Goal: Task Accomplishment & Management: Use online tool/utility

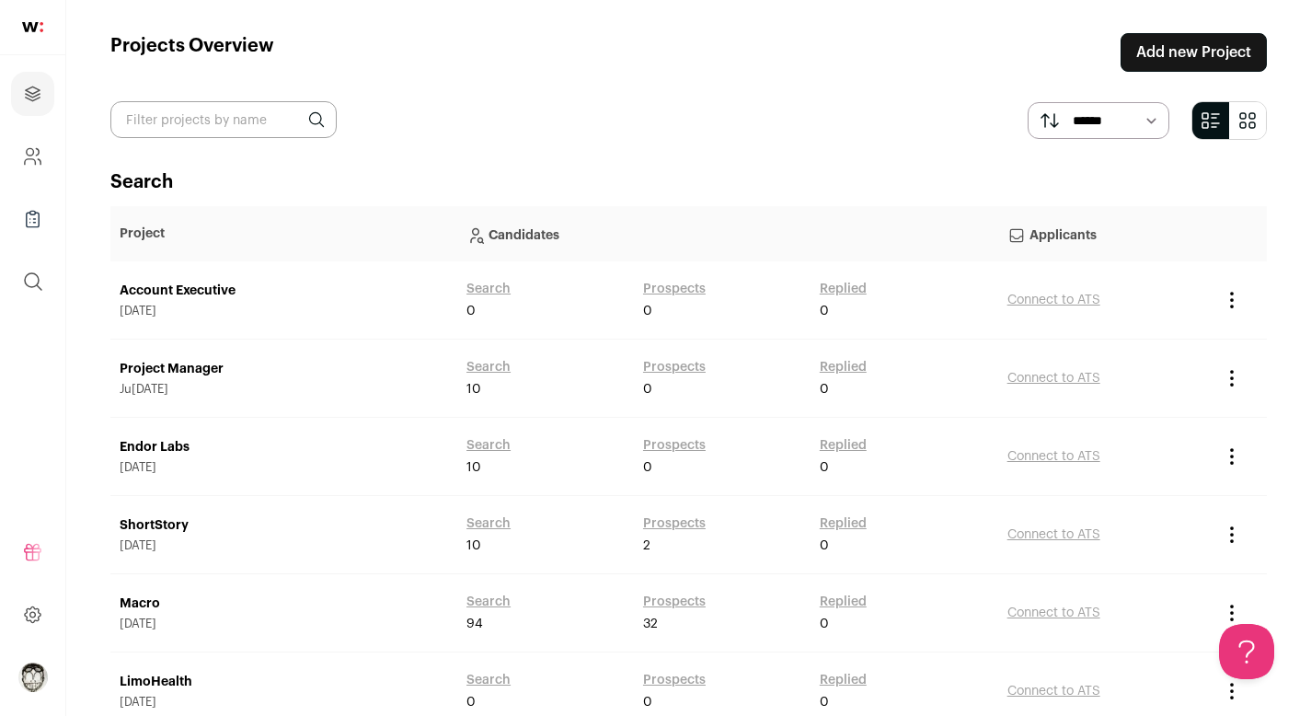
click at [171, 285] on link "Account Executive" at bounding box center [284, 290] width 328 height 18
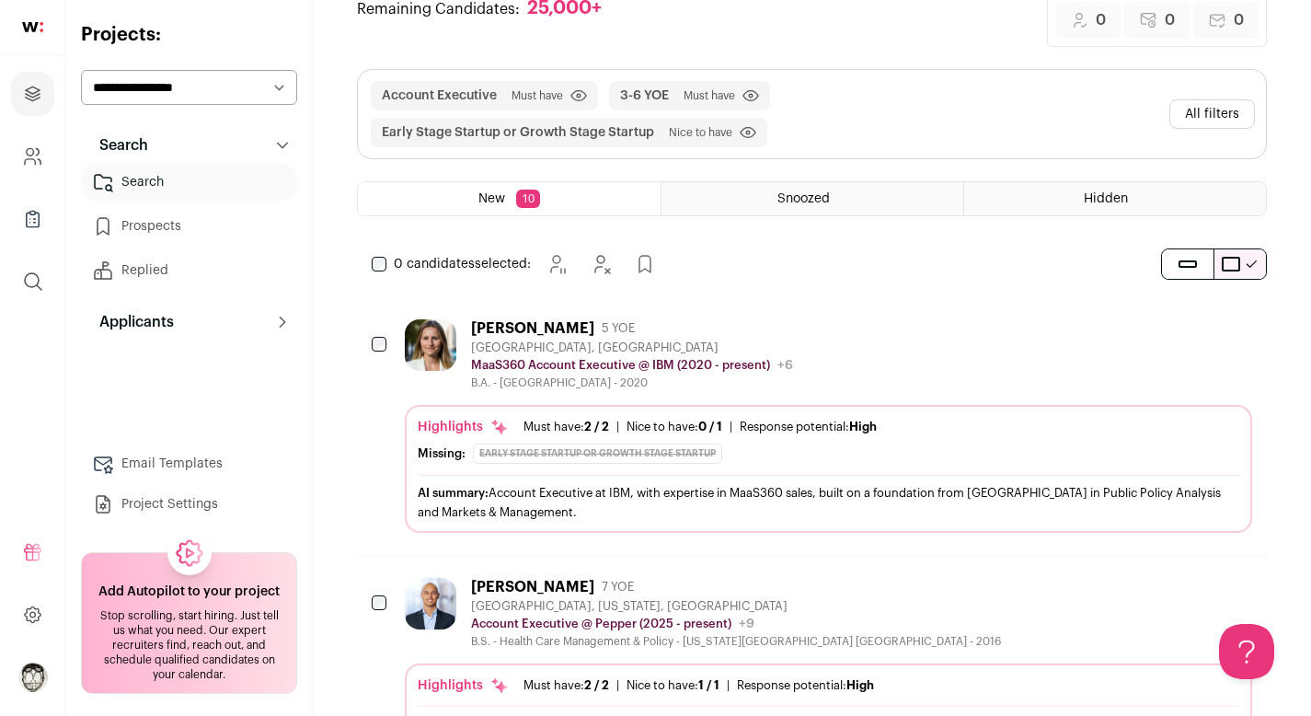
scroll to position [32, 0]
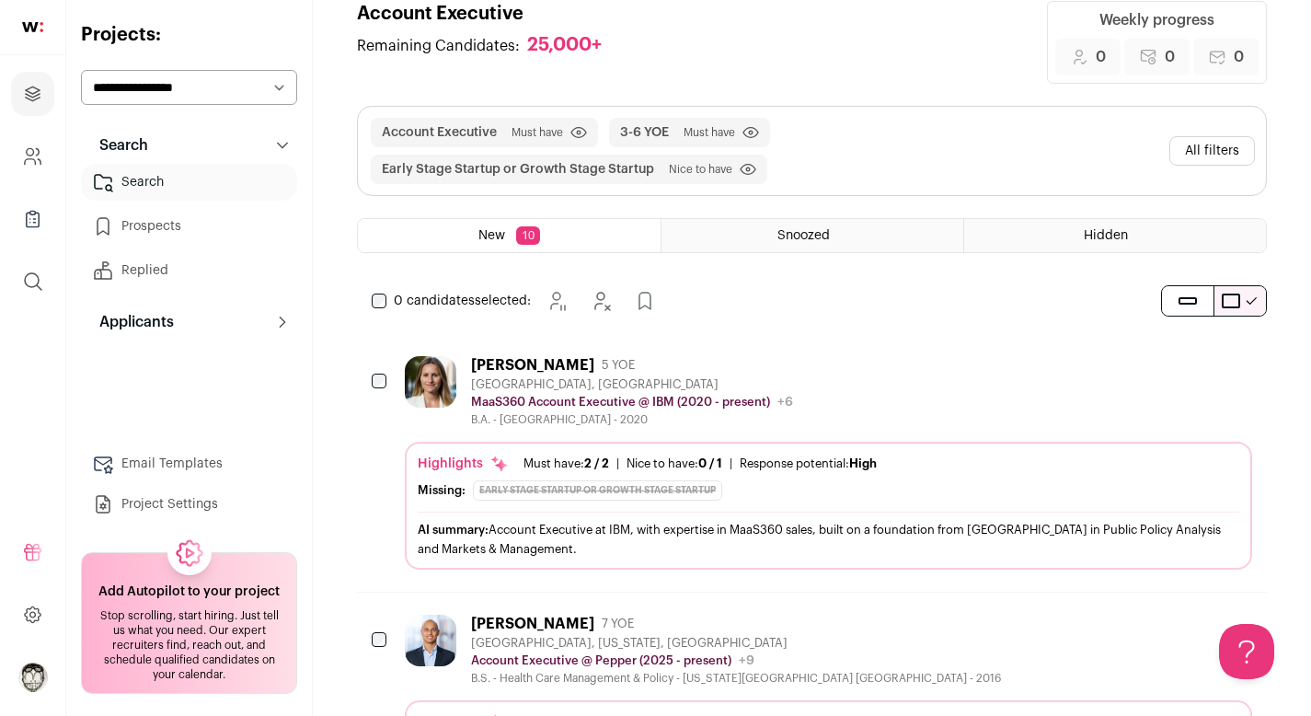
click at [1212, 157] on button "All filters" at bounding box center [1212, 150] width 86 height 29
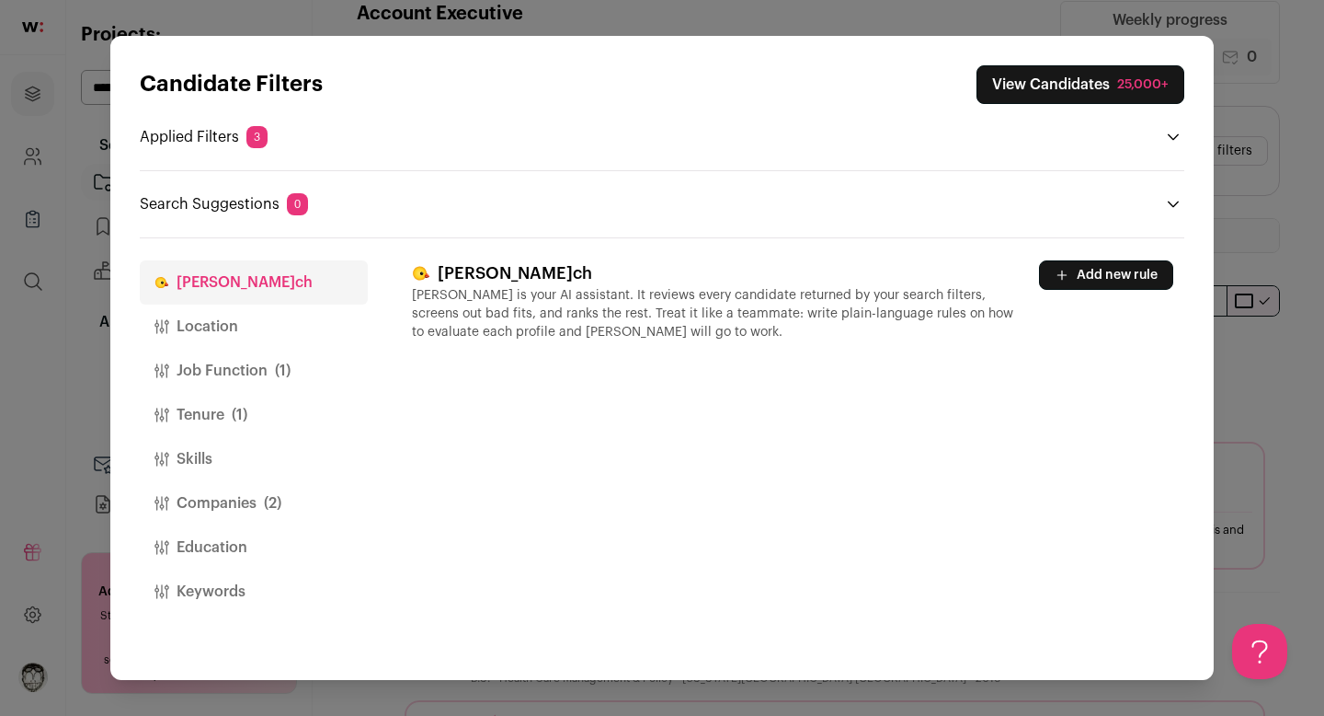
click at [278, 309] on button "Location" at bounding box center [254, 326] width 228 height 44
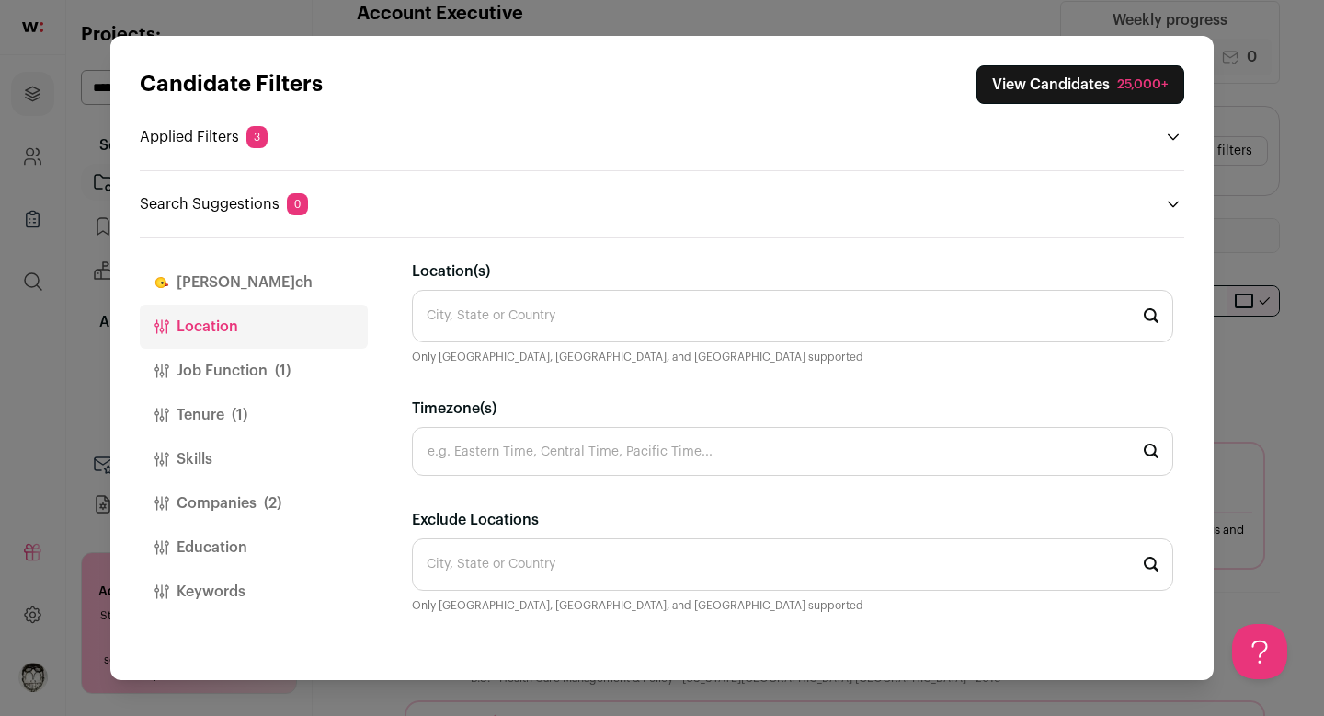
click at [496, 309] on input "Location(s)" at bounding box center [793, 316] width 762 height 52
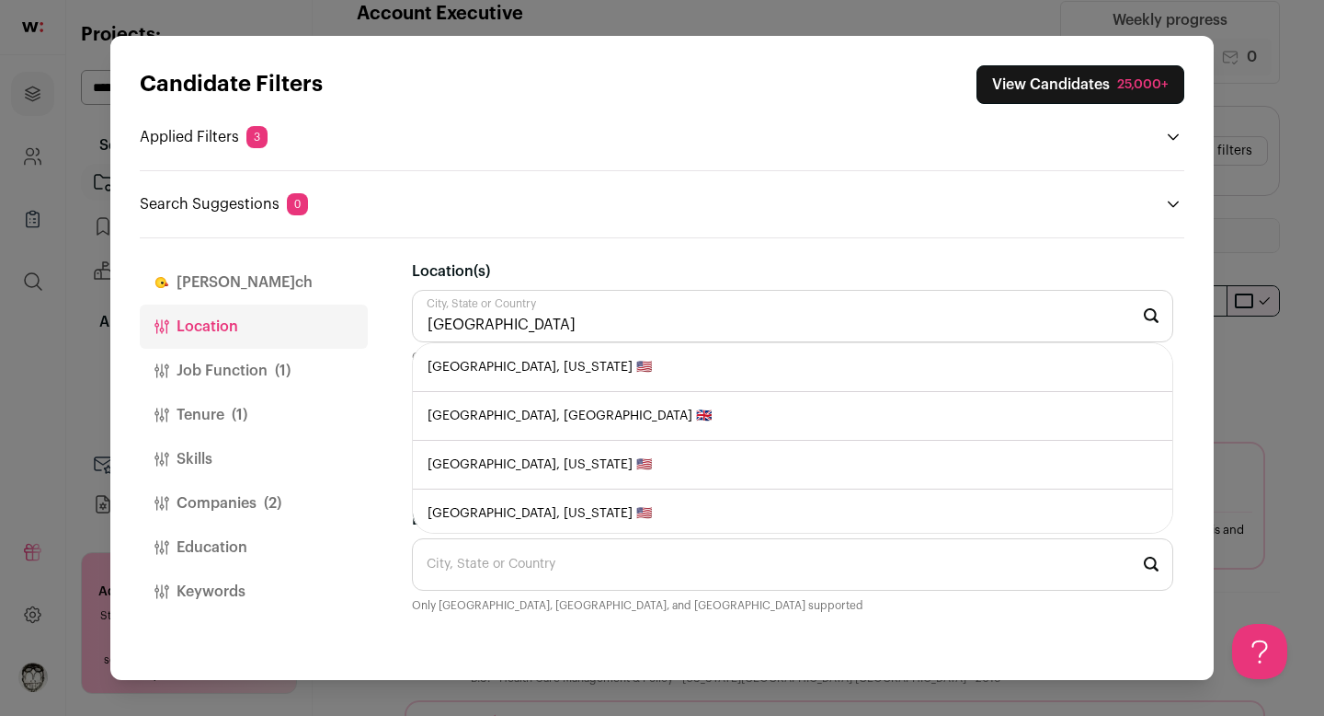
click at [511, 377] on li "[GEOGRAPHIC_DATA], [US_STATE] 🇺🇸" at bounding box center [793, 367] width 760 height 49
type input "[GEOGRAPHIC_DATA], [US_STATE] 🇺🇸"
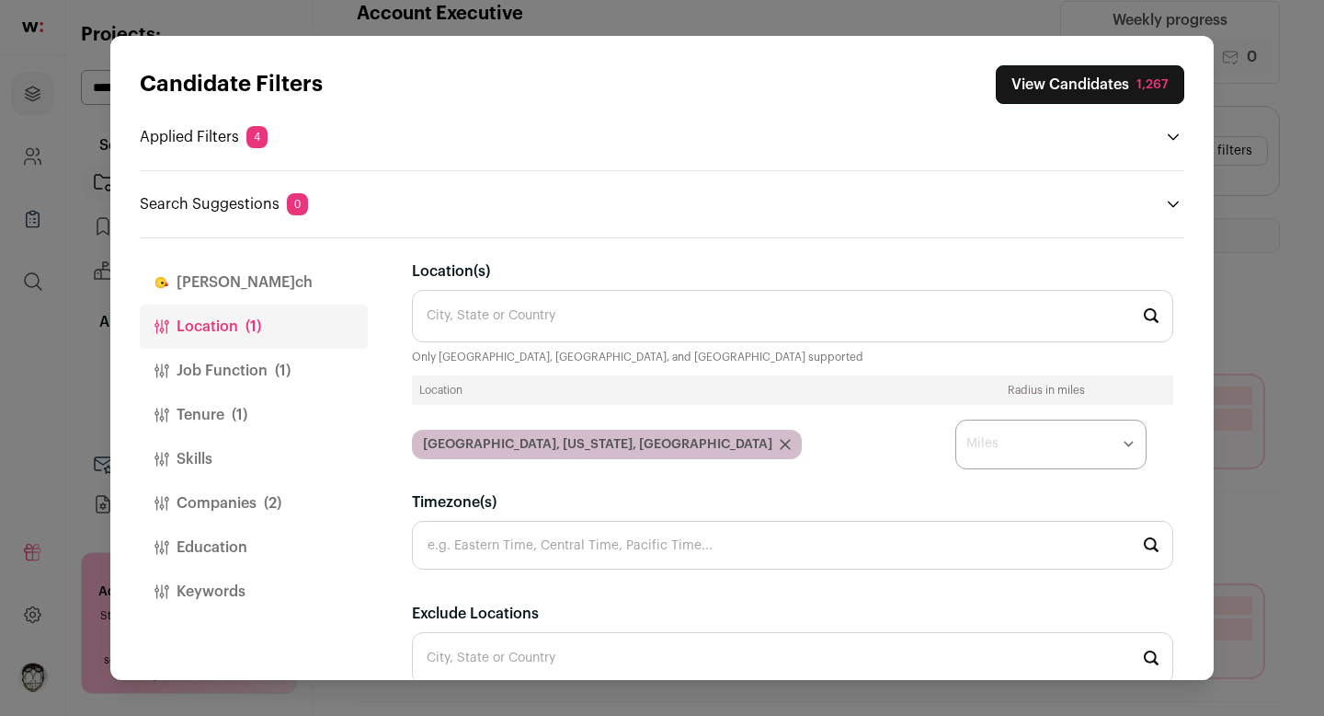
click at [1099, 84] on button "View Candidates 1,267" at bounding box center [1090, 84] width 189 height 39
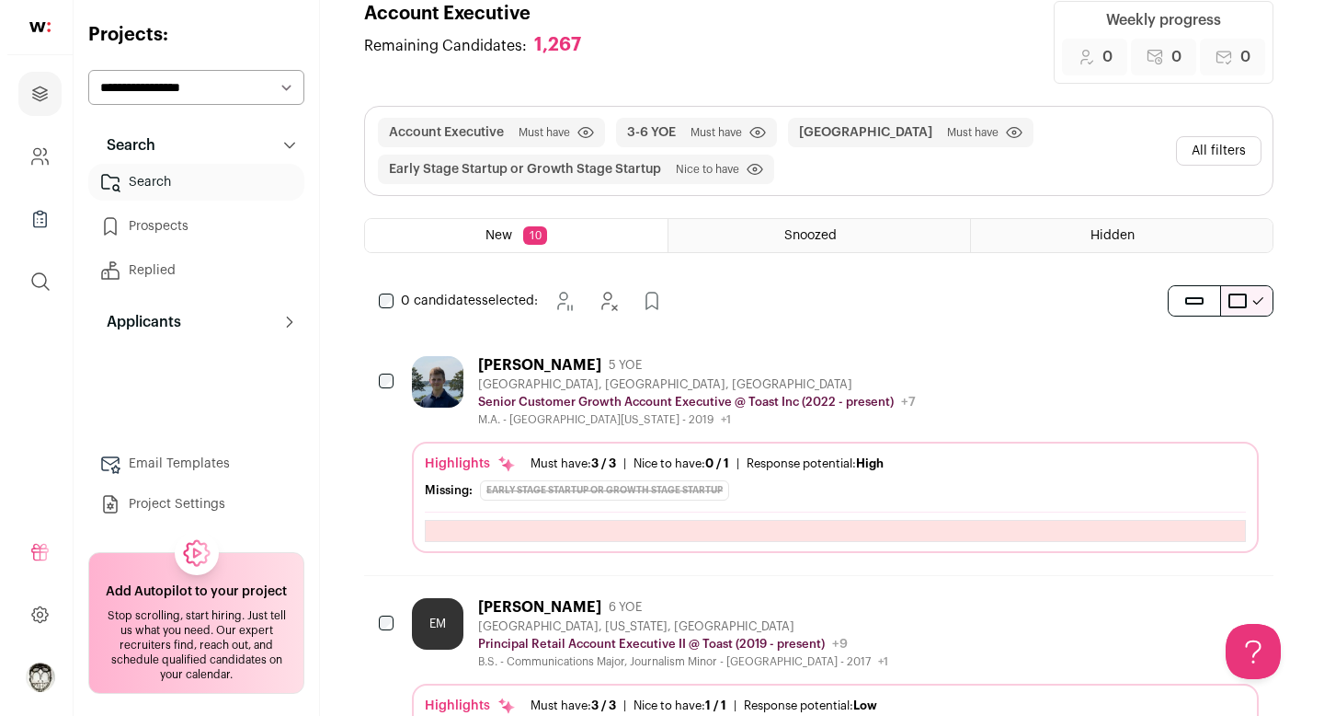
scroll to position [110, 0]
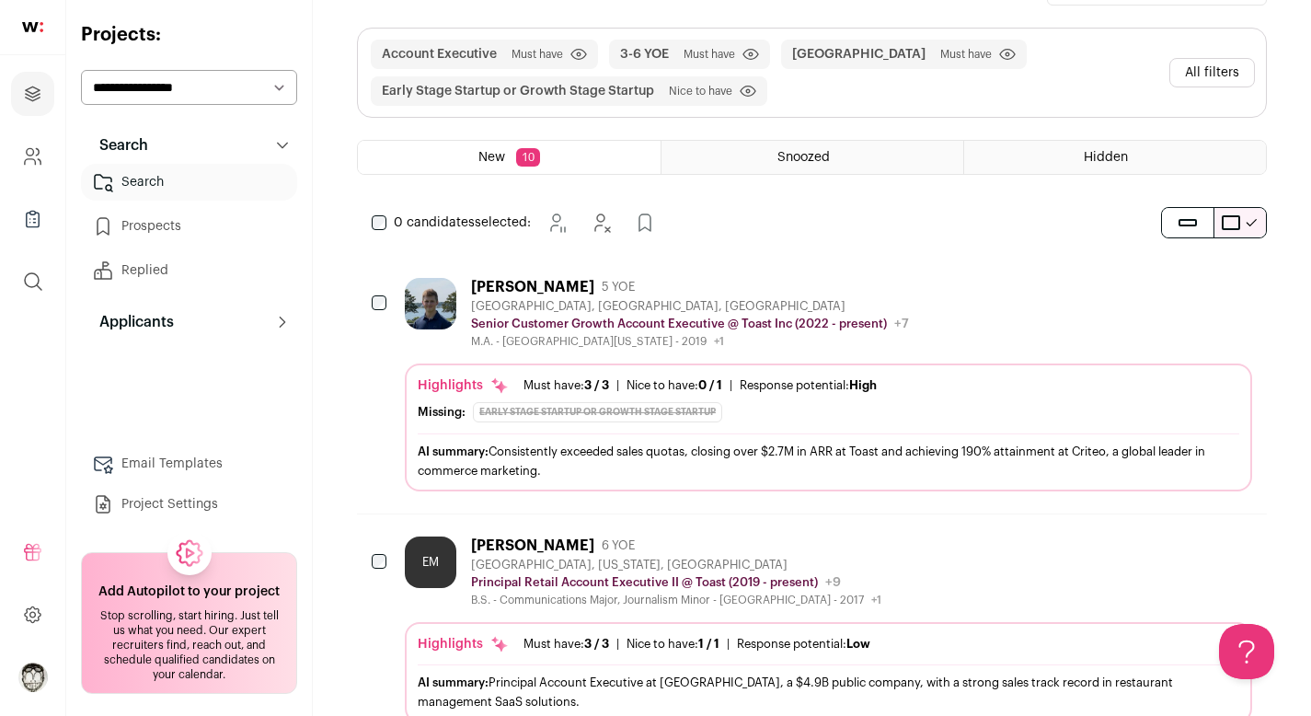
click at [1208, 86] on button "All filters" at bounding box center [1212, 72] width 86 height 29
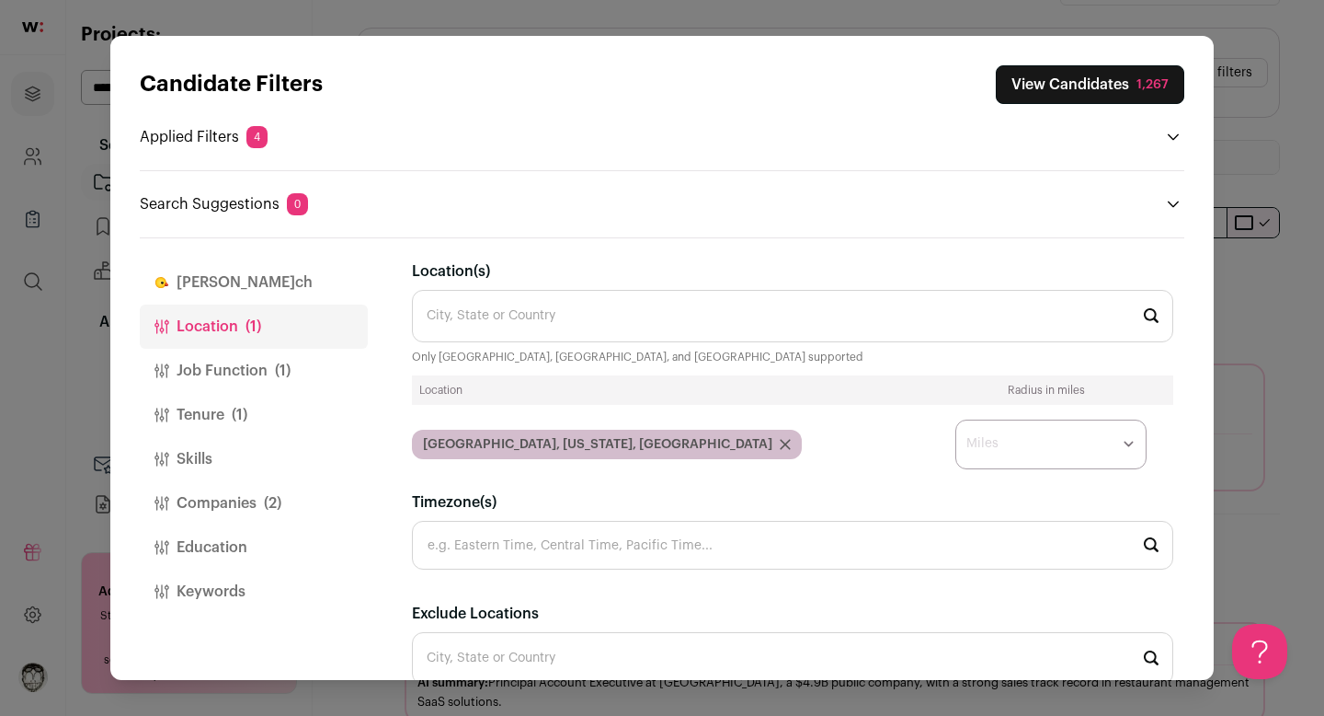
scroll to position [82, 0]
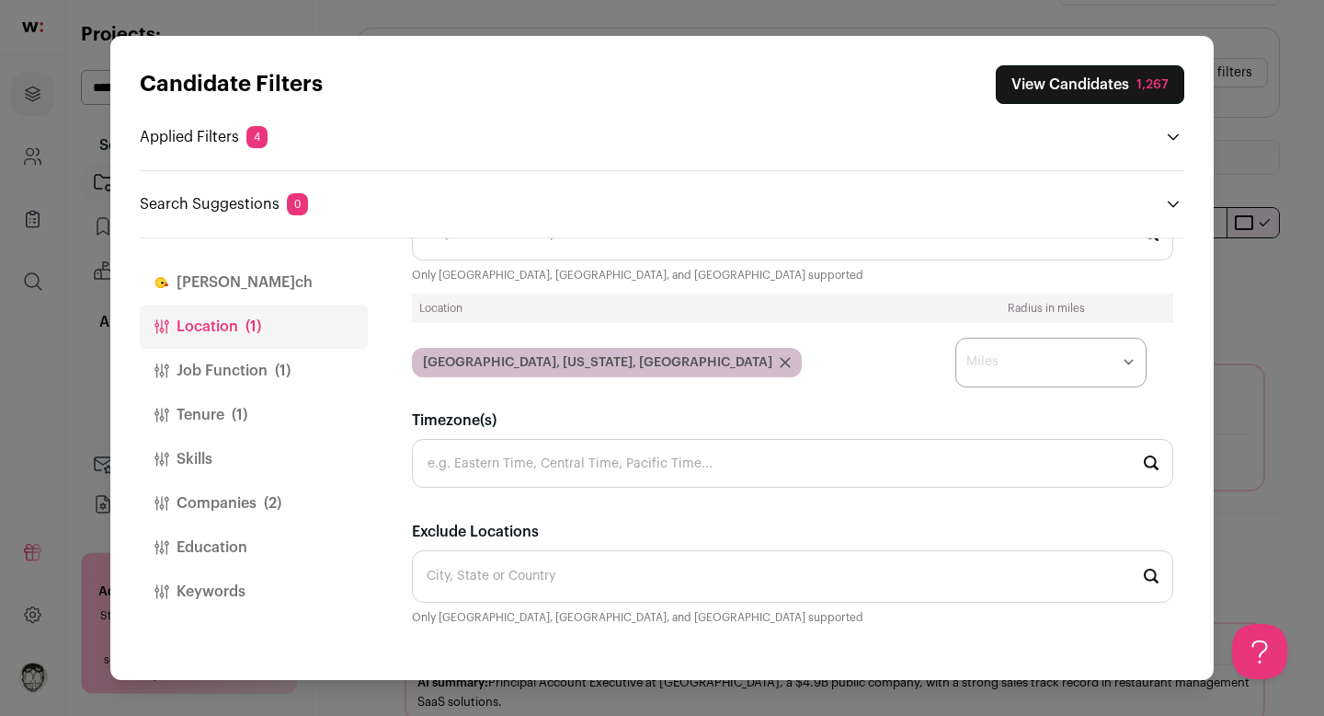
click at [259, 371] on button "Job Function (1)" at bounding box center [254, 371] width 228 height 44
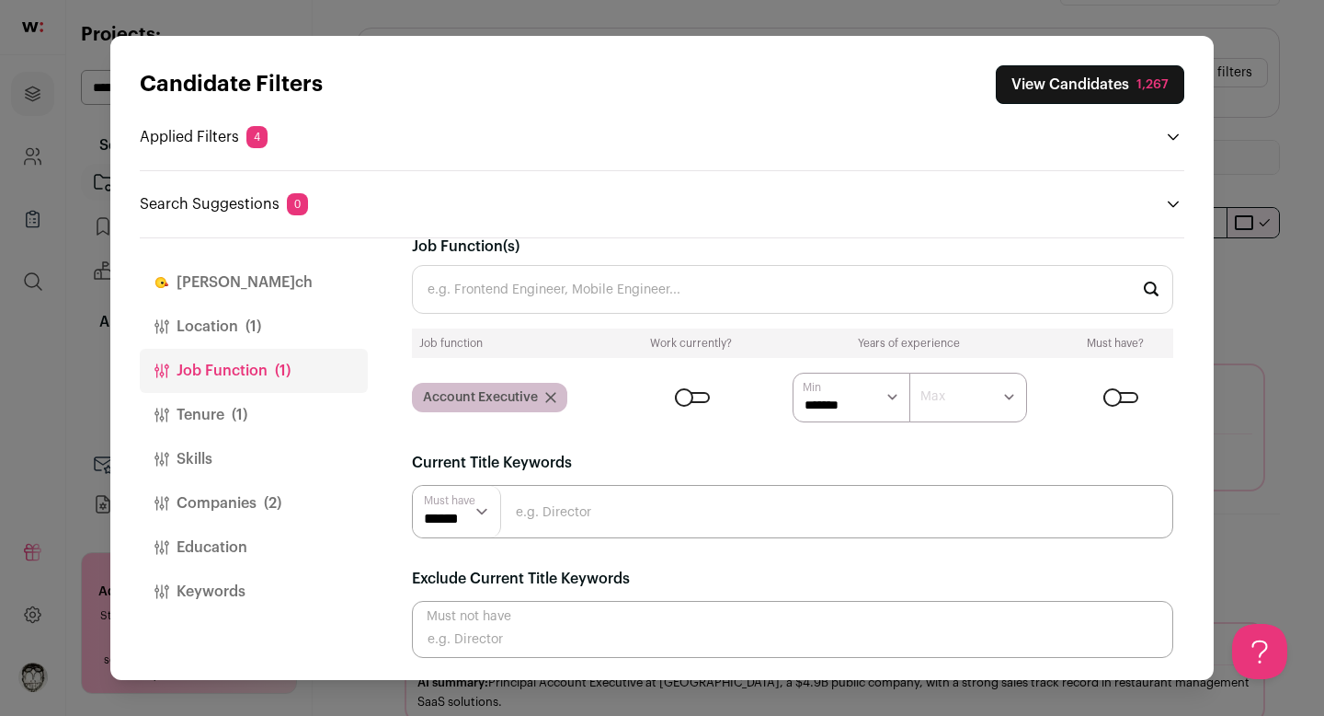
click at [256, 423] on button "Tenure (1)" at bounding box center [254, 415] width 228 height 44
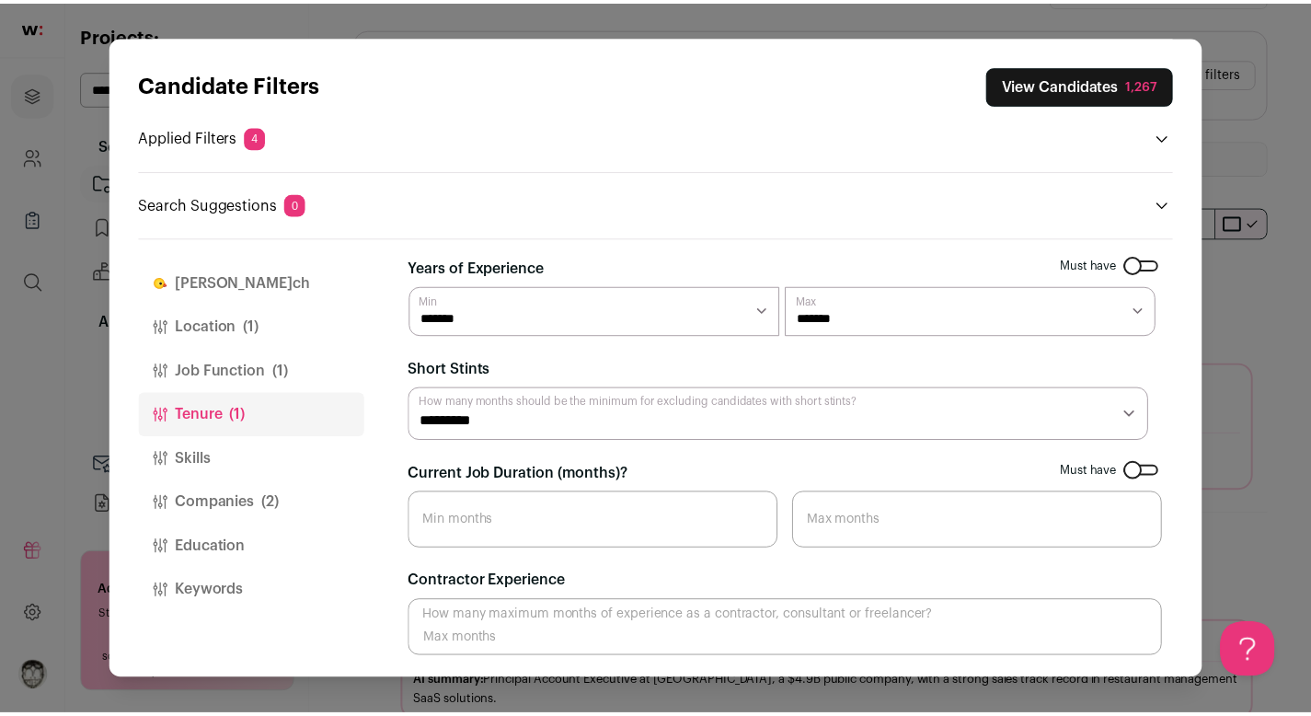
scroll to position [4, 0]
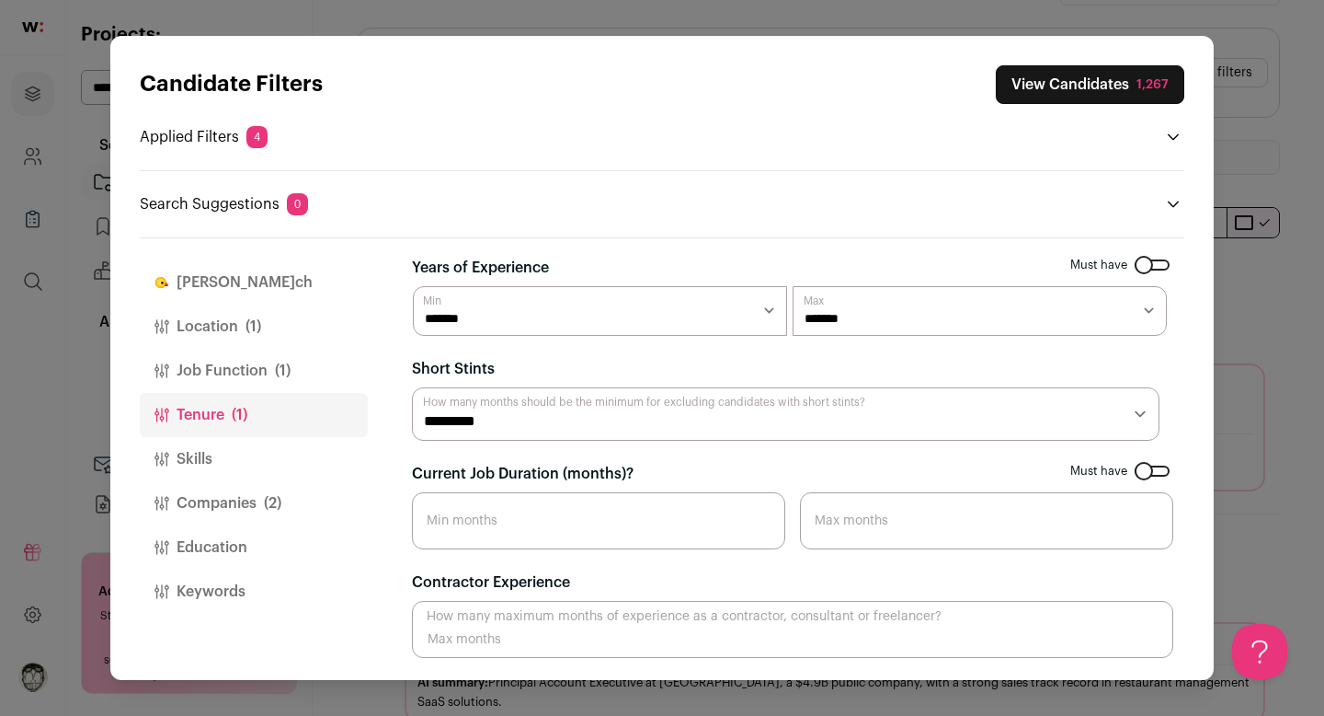
click at [667, 429] on select "********* ******** ******* ******** ******** ******** ******** ******** *******…" at bounding box center [786, 413] width 748 height 53
click at [670, 424] on select "********* ******** ******* ******** ******** ******** ******** ******** *******…" at bounding box center [786, 413] width 748 height 53
select select "**"
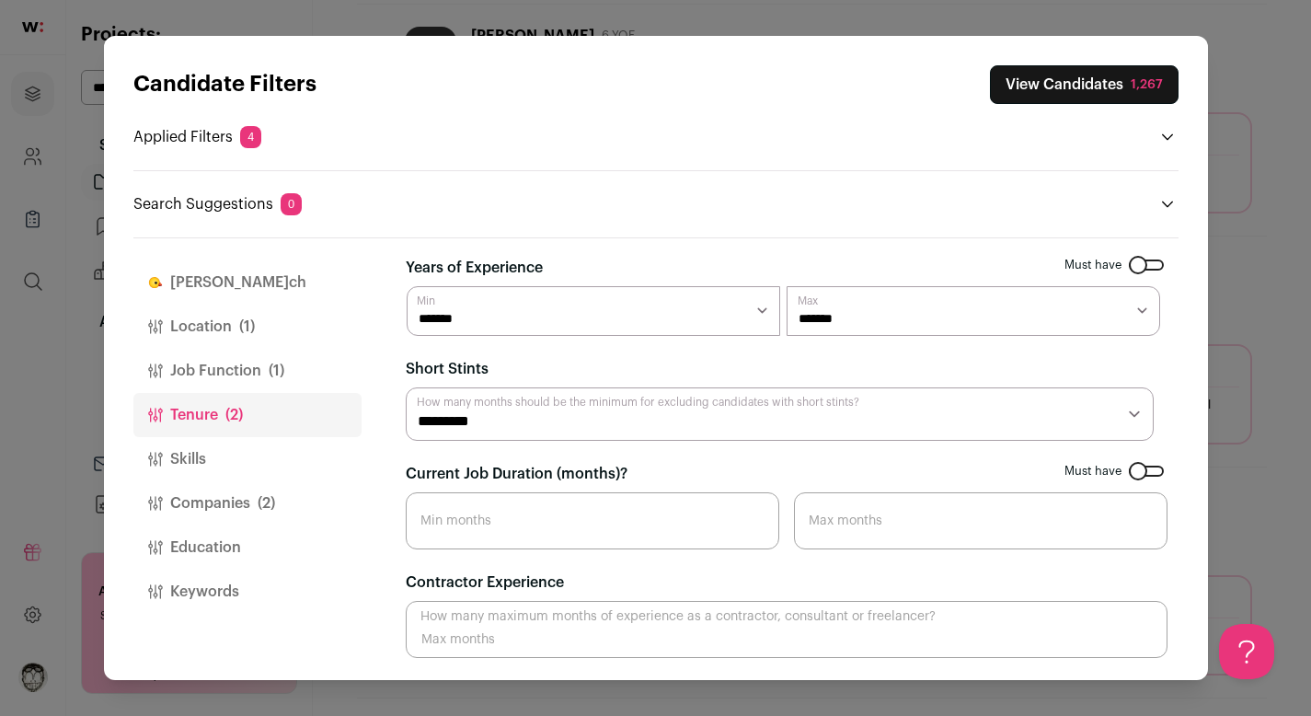
scroll to position [0, 0]
click at [239, 461] on button "Skills" at bounding box center [247, 459] width 228 height 44
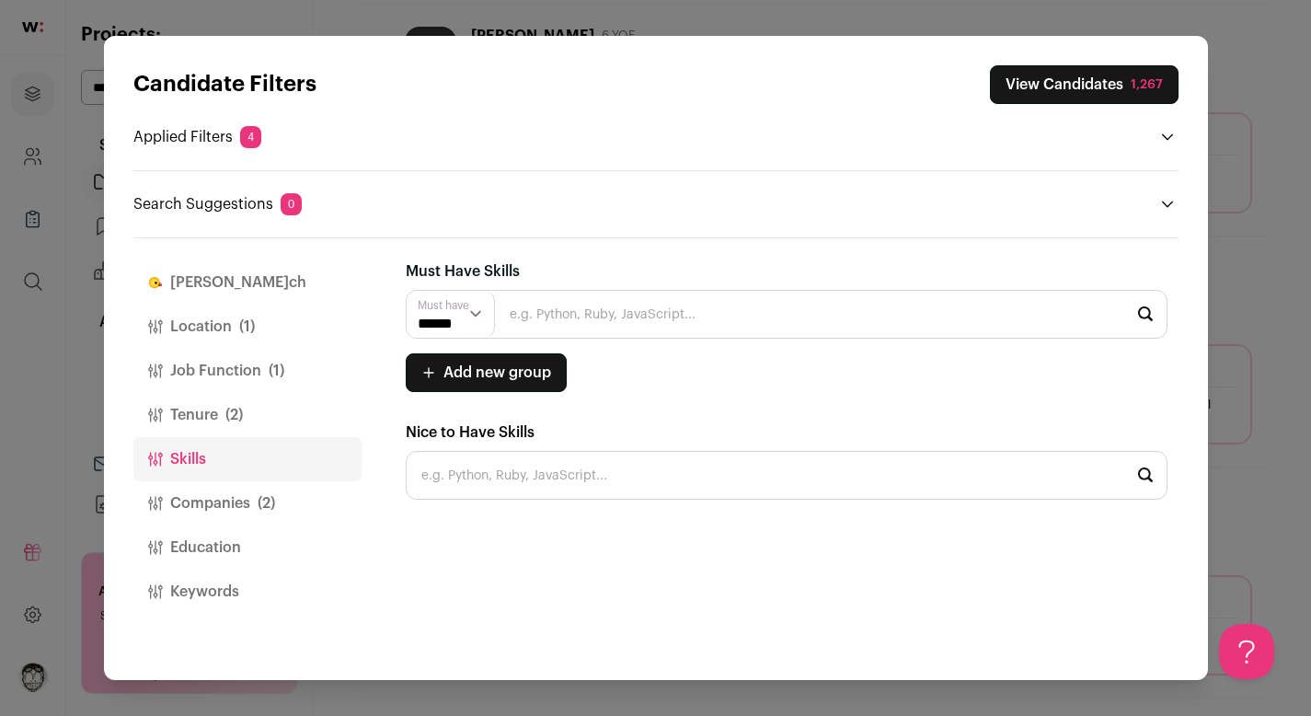
click at [271, 509] on span "(2)" at bounding box center [266, 503] width 17 height 22
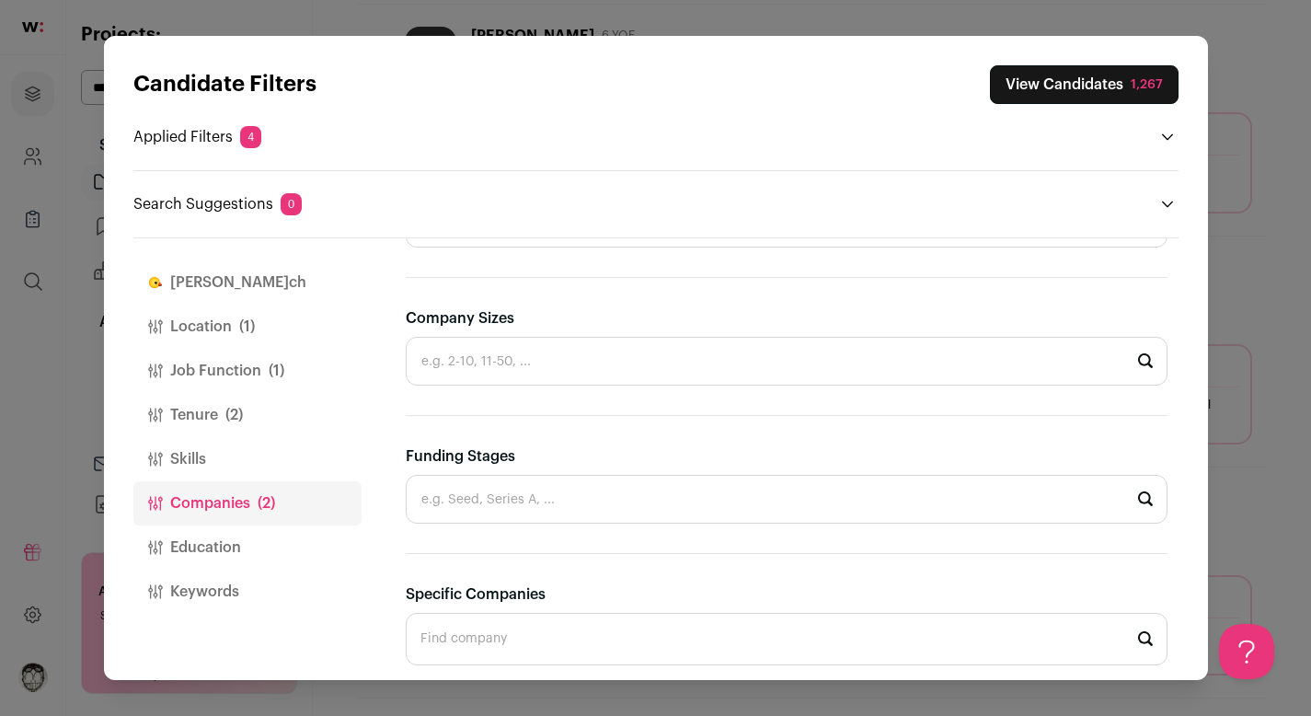
scroll to position [633, 0]
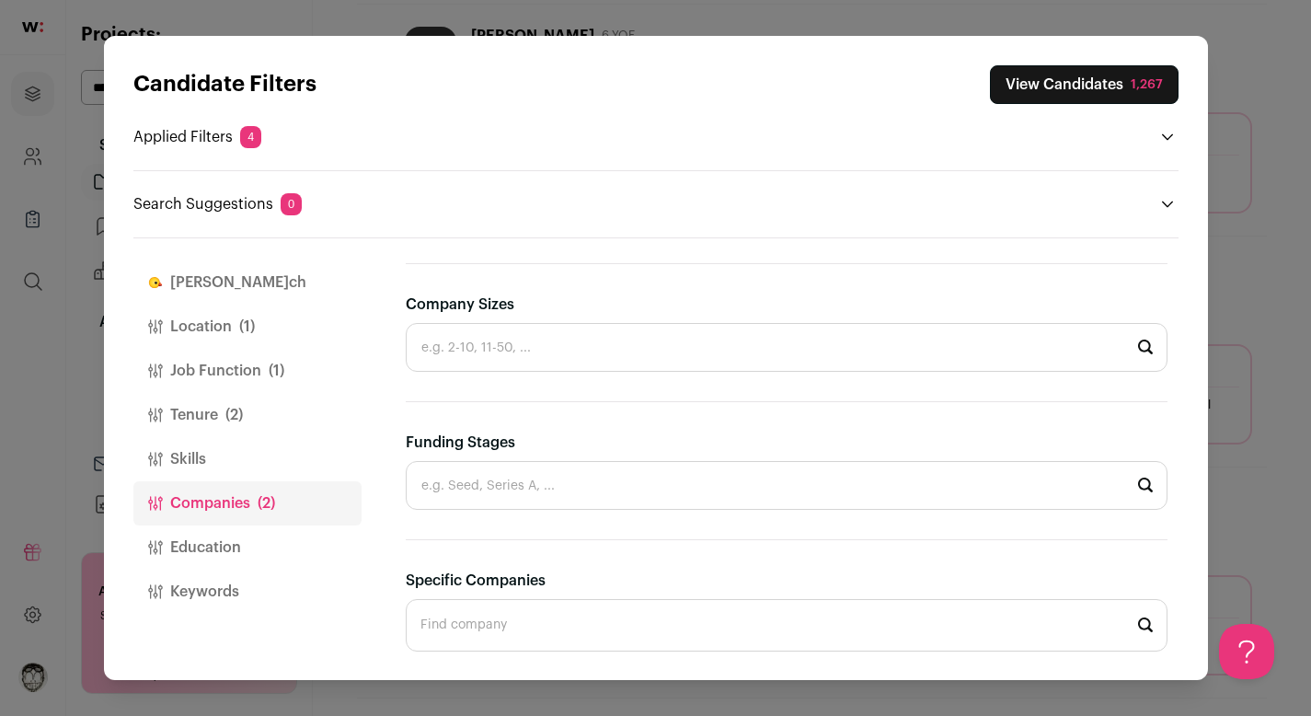
click at [222, 540] on button "Education" at bounding box center [247, 547] width 228 height 44
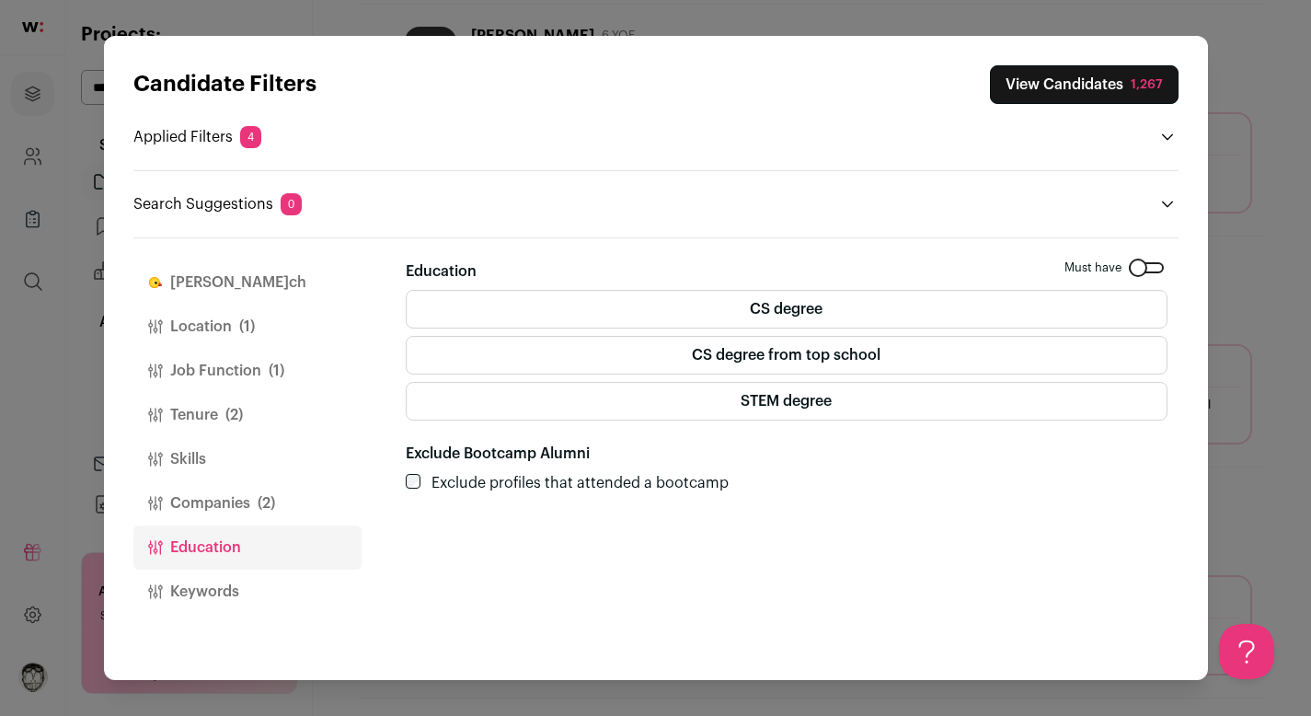
click at [214, 593] on button "Keywords" at bounding box center [247, 591] width 228 height 44
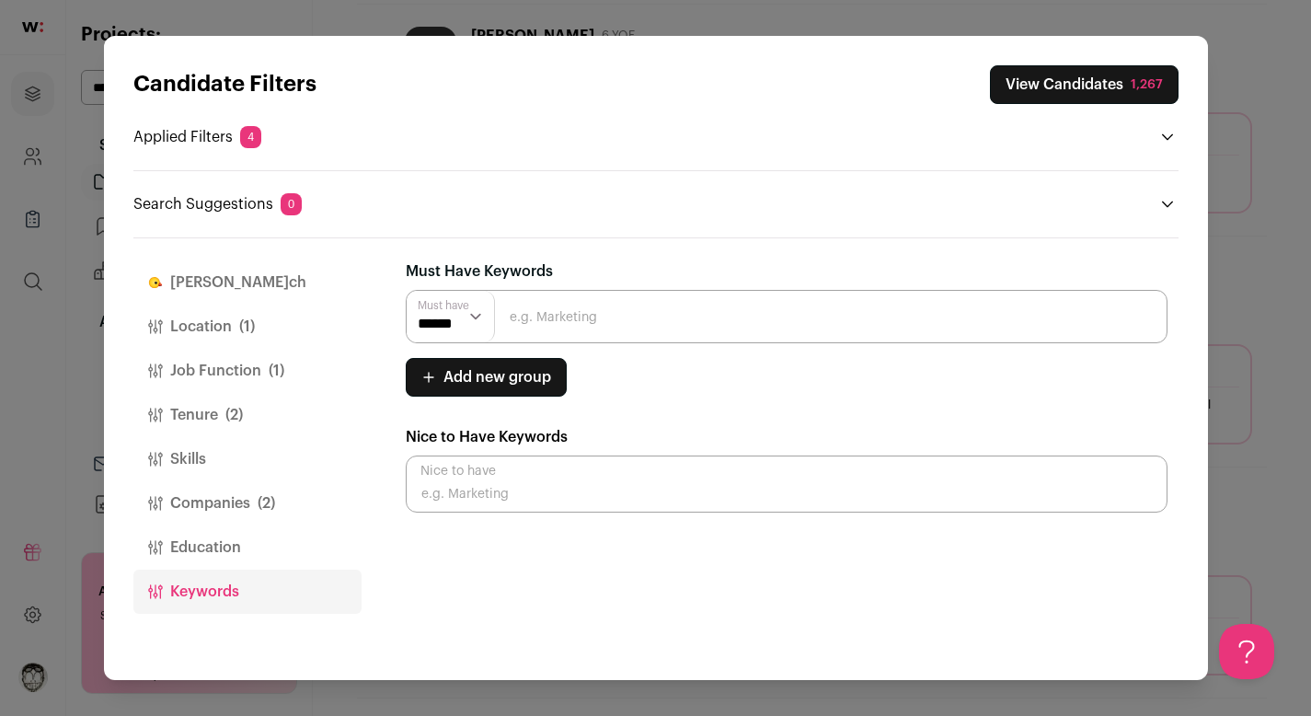
click at [205, 132] on p "Applied Filters 4" at bounding box center [197, 137] width 128 height 22
click at [615, 325] on input "Close modal via background" at bounding box center [787, 316] width 762 height 53
click at [755, 371] on div "Add new group Must have ****** ******" at bounding box center [787, 377] width 762 height 39
click at [540, 501] on input "Close modal via background" at bounding box center [787, 483] width 762 height 57
type input "f"
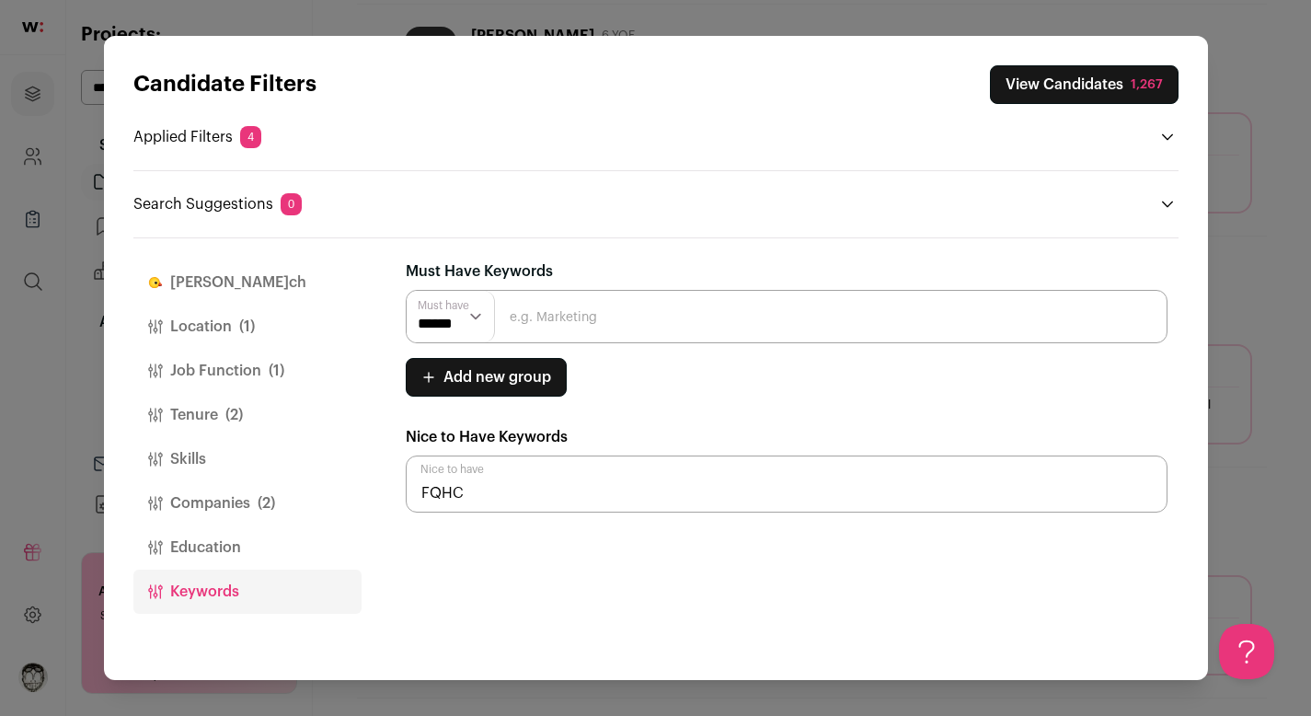
type input "FQHC"
click at [498, 499] on input "Close modal via background" at bounding box center [787, 483] width 762 height 57
type input "CHC"
click at [601, 316] on input "Close modal via background" at bounding box center [787, 316] width 762 height 53
type input "FQHC"
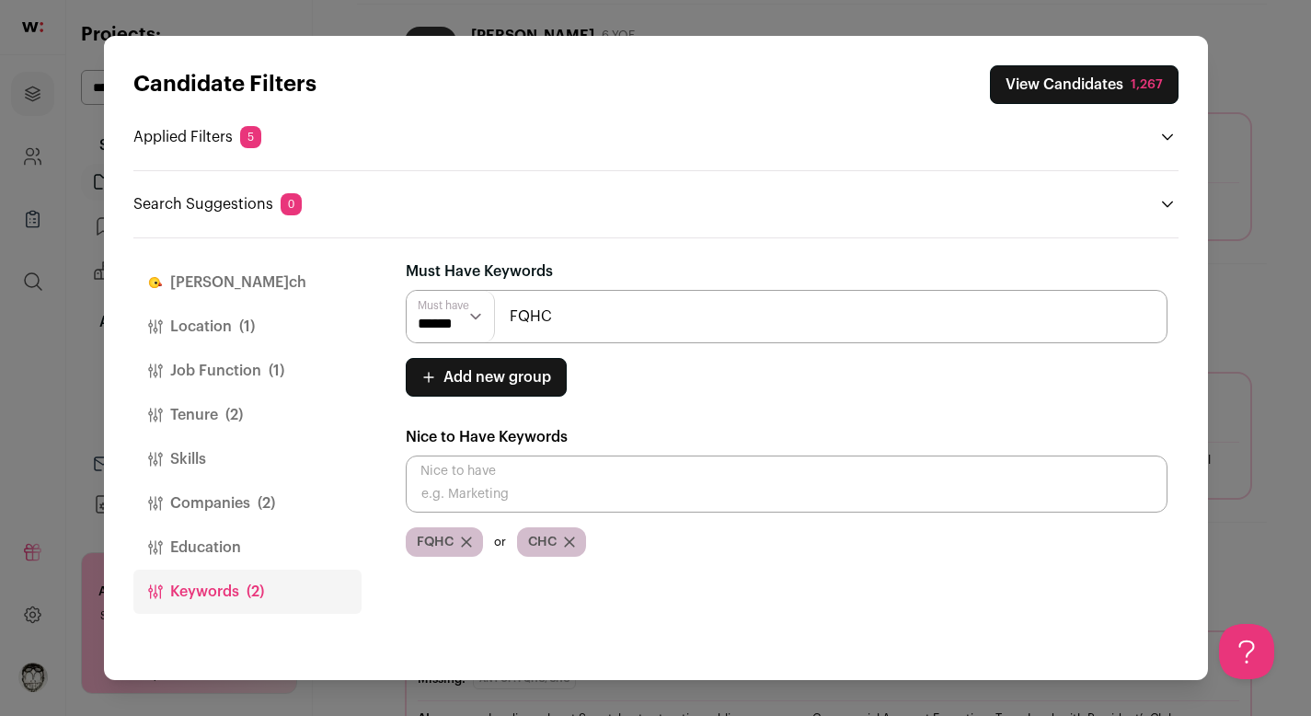
click at [458, 539] on div "FQHC" at bounding box center [444, 541] width 77 height 29
click at [464, 542] on icon "Close modal via background" at bounding box center [466, 541] width 9 height 9
click at [458, 542] on icon "Close modal via background" at bounding box center [457, 541] width 9 height 9
click at [527, 327] on input "Close modal via background" at bounding box center [787, 316] width 762 height 53
type input "FQHC"
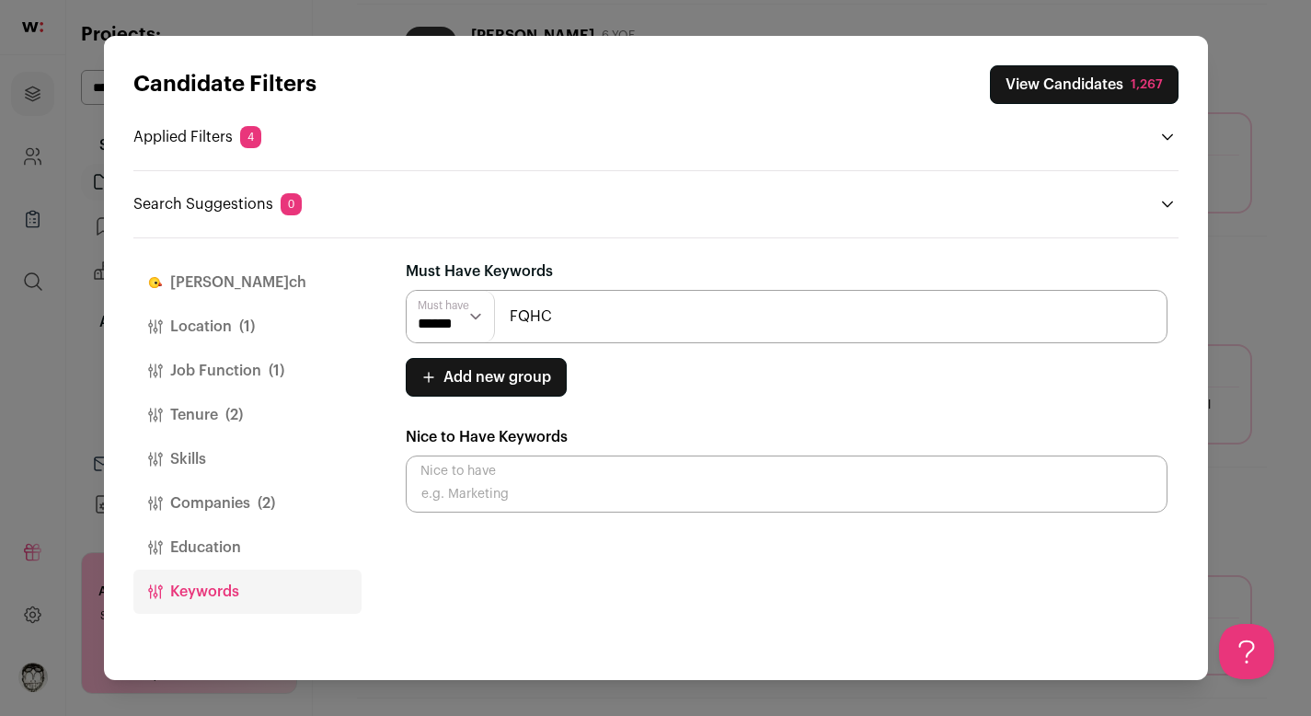
click at [595, 315] on input "FQHC" at bounding box center [787, 316] width 762 height 53
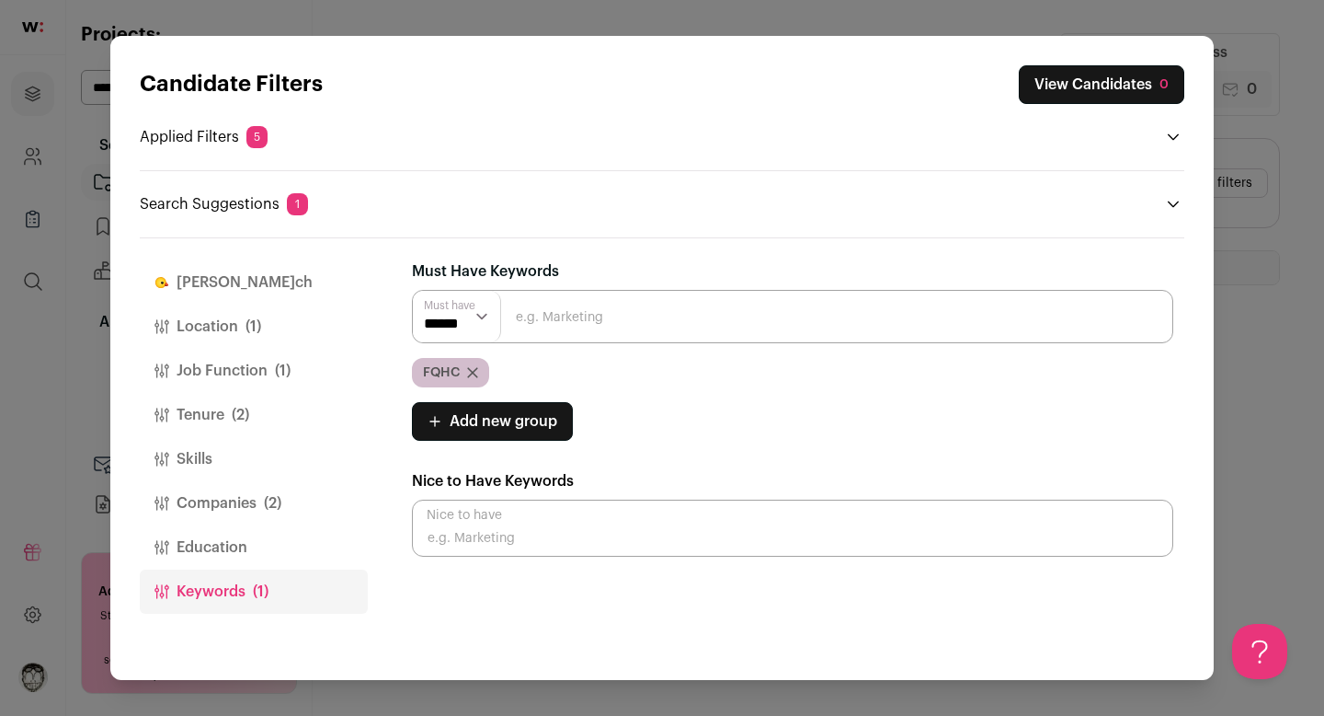
click at [212, 145] on p "Applied Filters 5" at bounding box center [204, 137] width 128 height 22
click at [216, 132] on p "Applied Filters 5" at bounding box center [204, 137] width 128 height 22
click at [201, 200] on p "Search Suggestions 1" at bounding box center [224, 204] width 168 height 22
click at [215, 325] on button "Location (1)" at bounding box center [254, 326] width 228 height 44
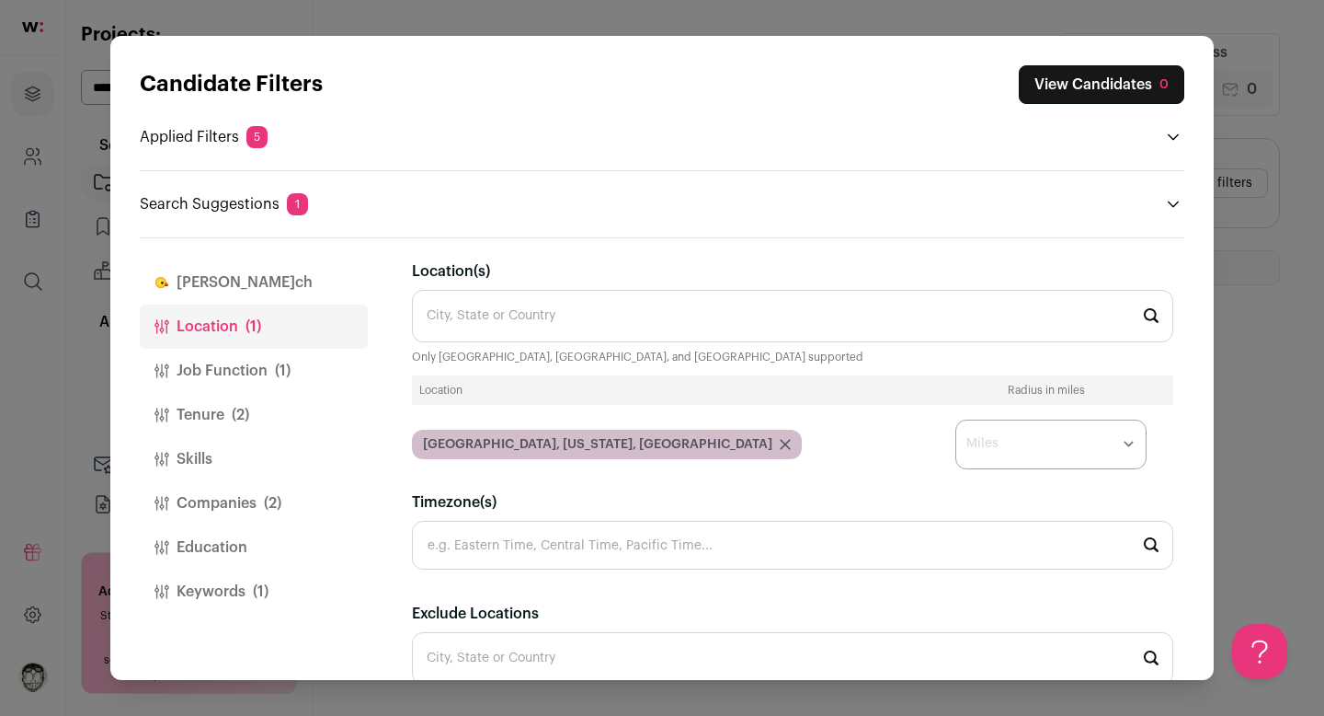
click at [781, 442] on icon "Close modal via background" at bounding box center [785, 444] width 9 height 9
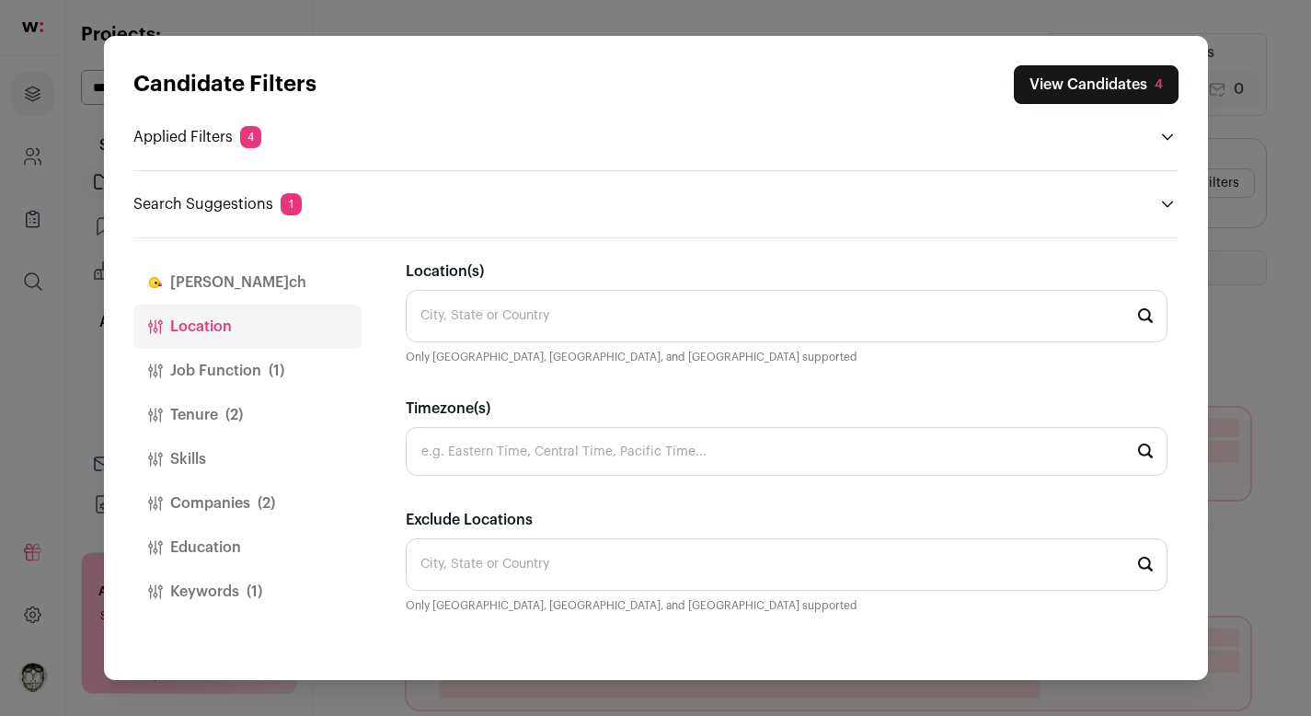
click at [528, 329] on input "Location(s)" at bounding box center [787, 316] width 762 height 52
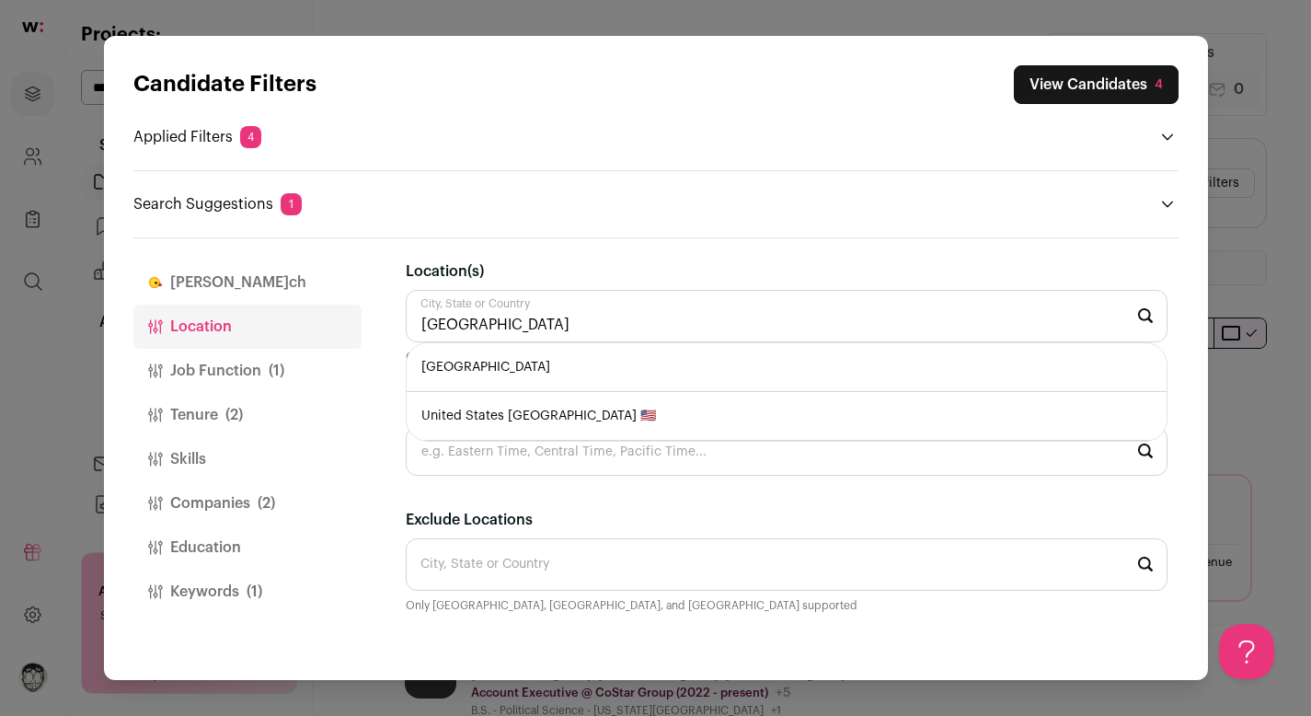
click at [628, 362] on li "[GEOGRAPHIC_DATA]" at bounding box center [787, 367] width 760 height 49
type input "[GEOGRAPHIC_DATA]"
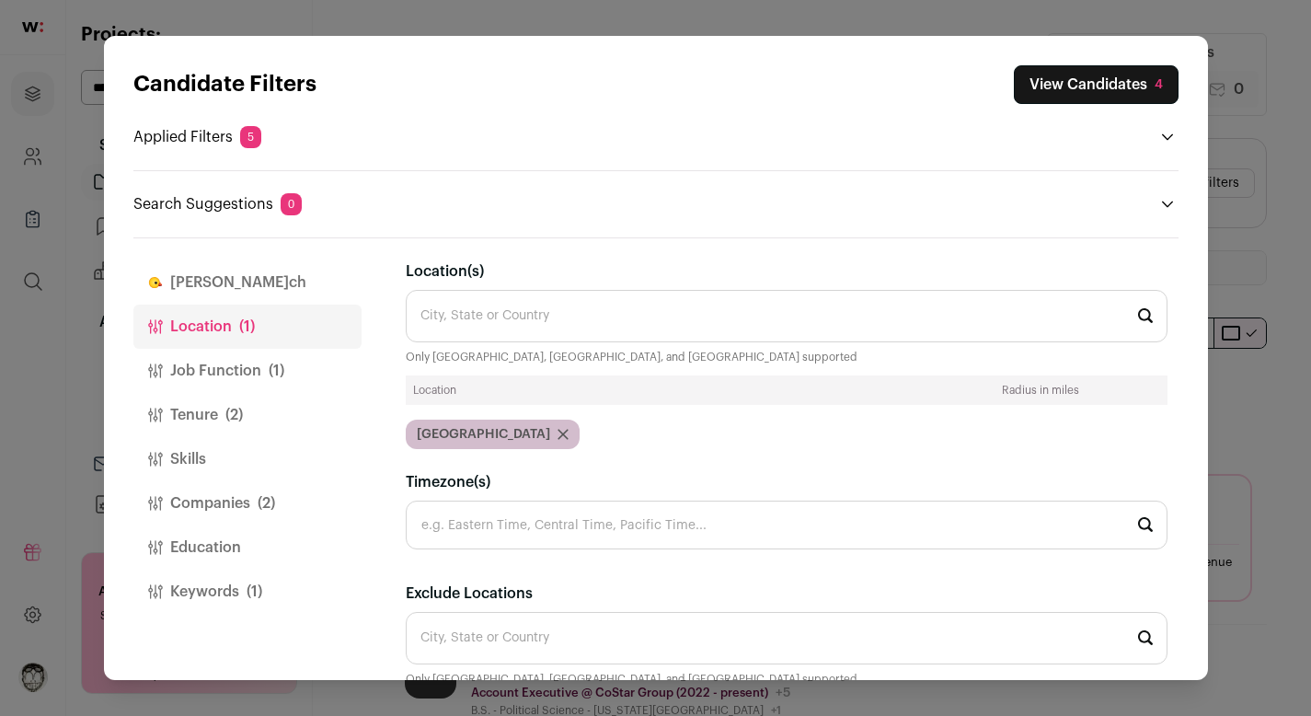
click at [1071, 89] on button "View Candidates 4" at bounding box center [1096, 84] width 165 height 39
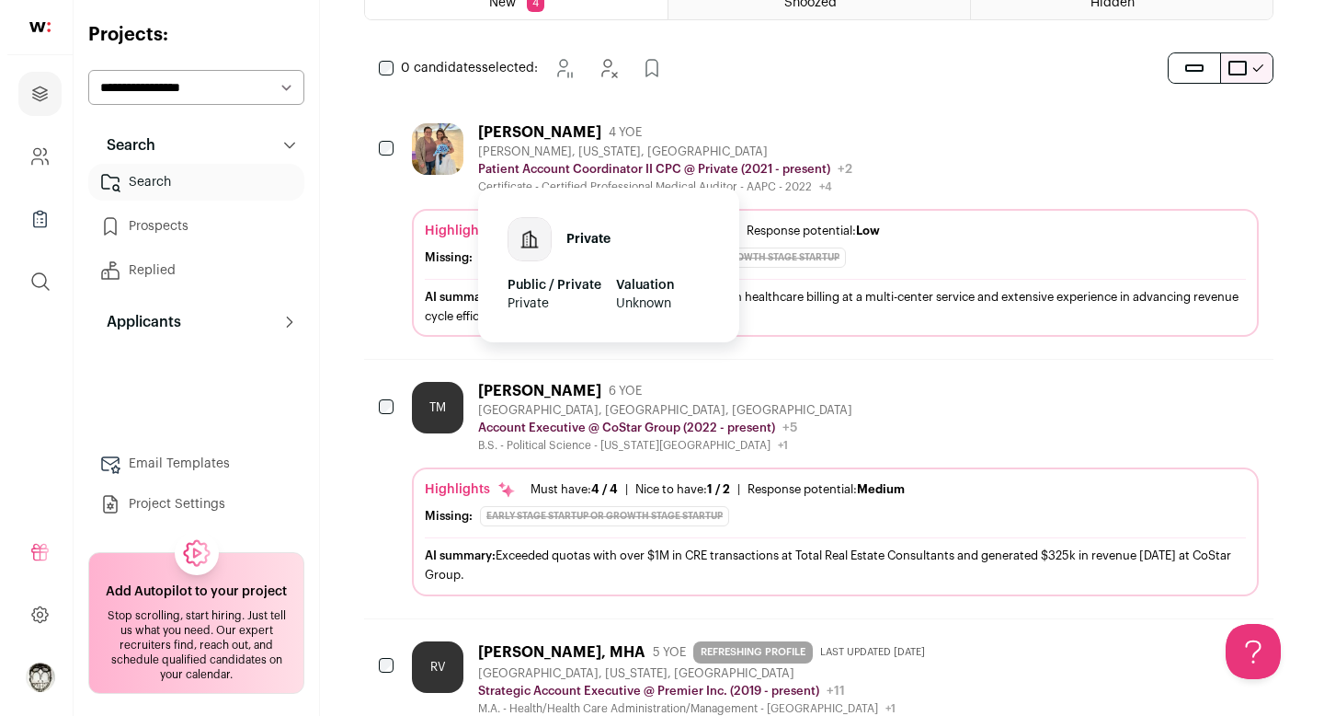
scroll to position [285, 0]
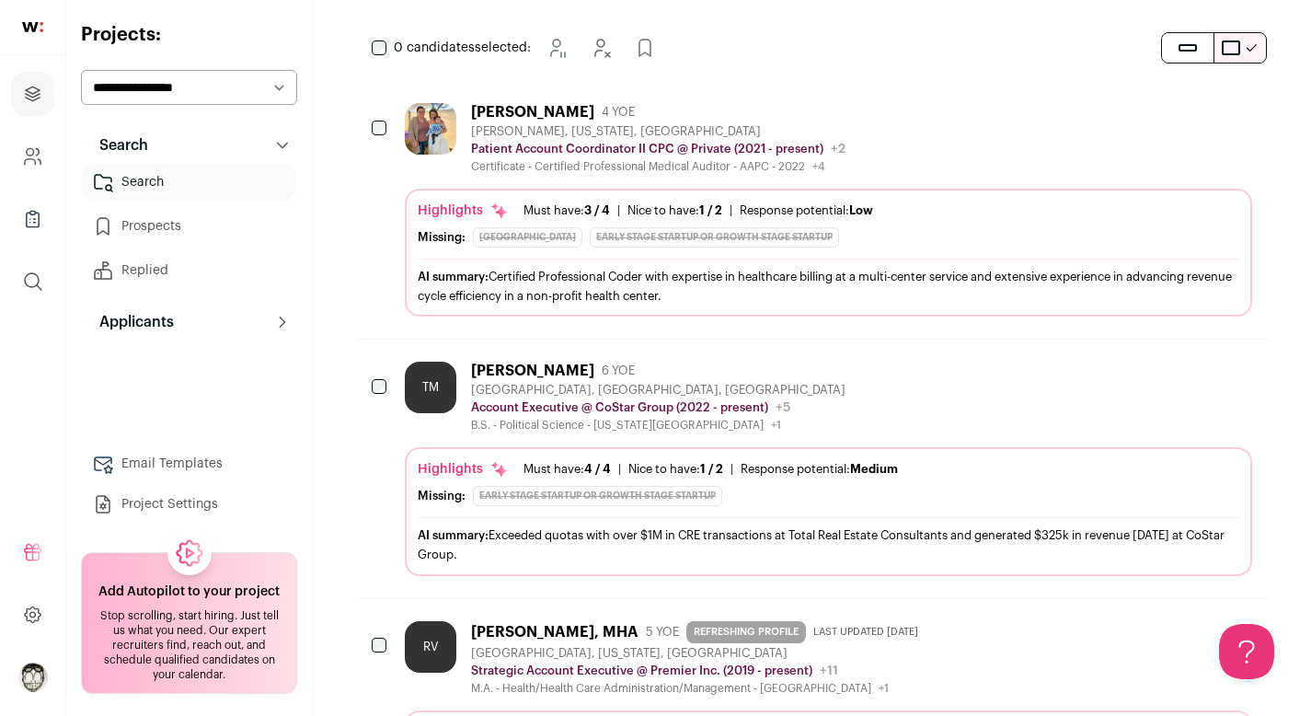
click at [520, 367] on div "[PERSON_NAME]" at bounding box center [532, 370] width 123 height 18
click at [547, 361] on div "[PERSON_NAME]" at bounding box center [532, 370] width 123 height 18
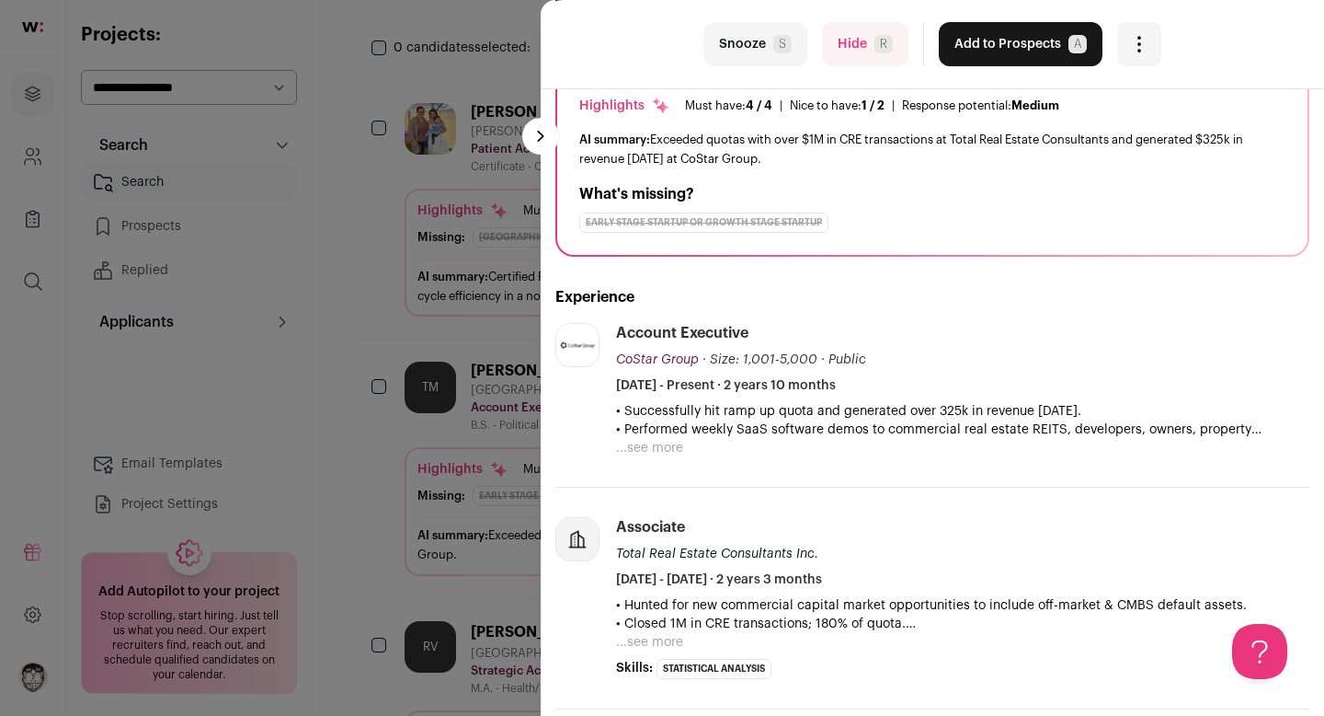
scroll to position [153, 0]
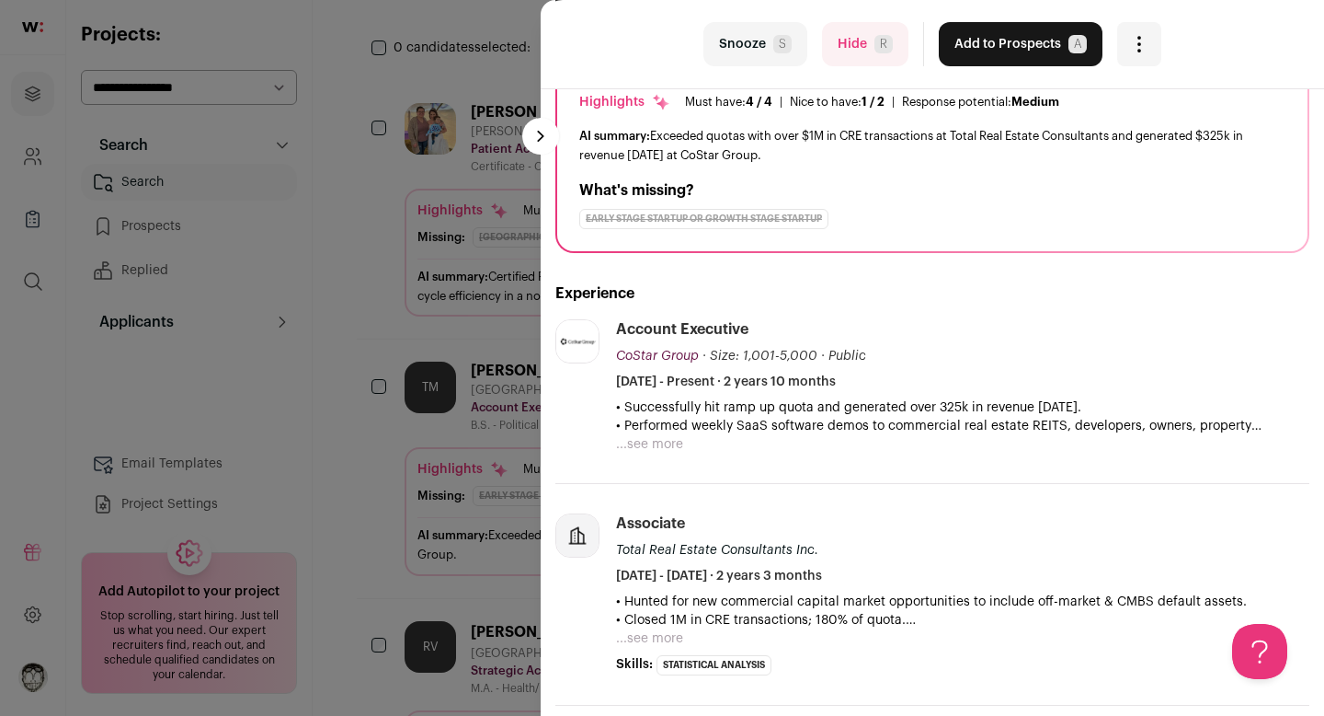
click at [628, 442] on button "...see more" at bounding box center [649, 444] width 67 height 18
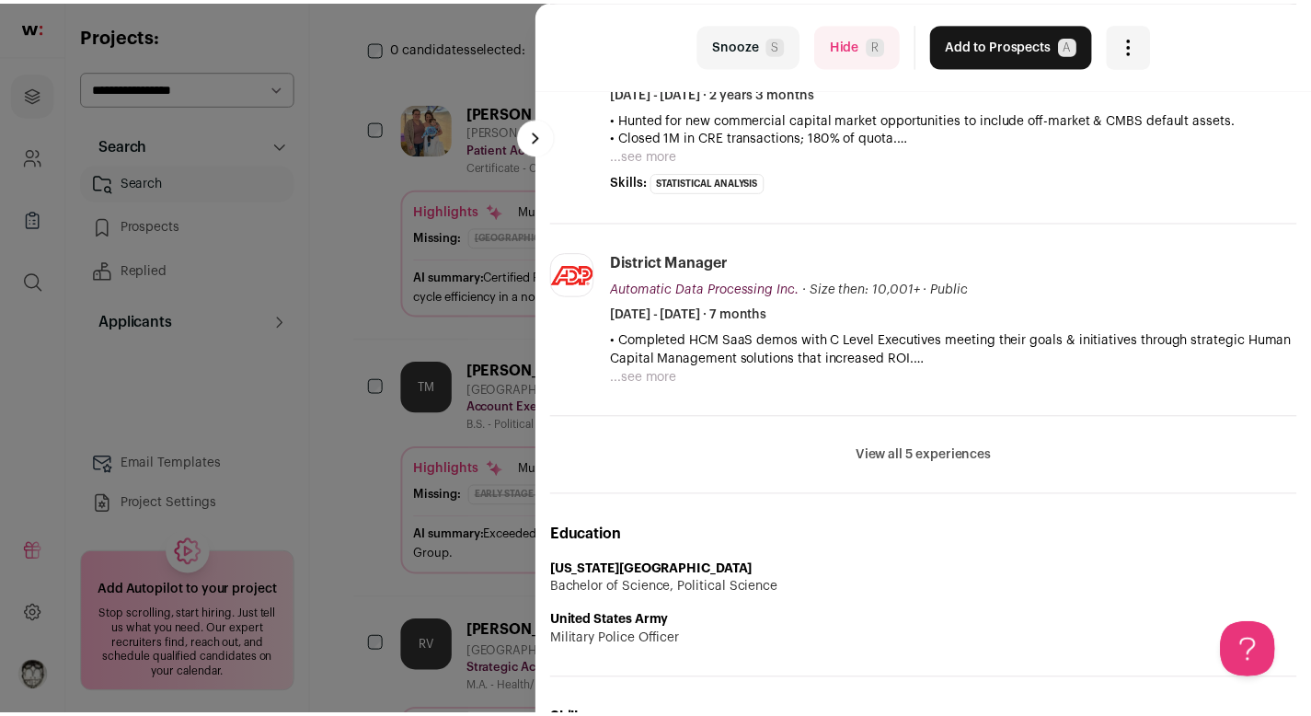
scroll to position [818, 0]
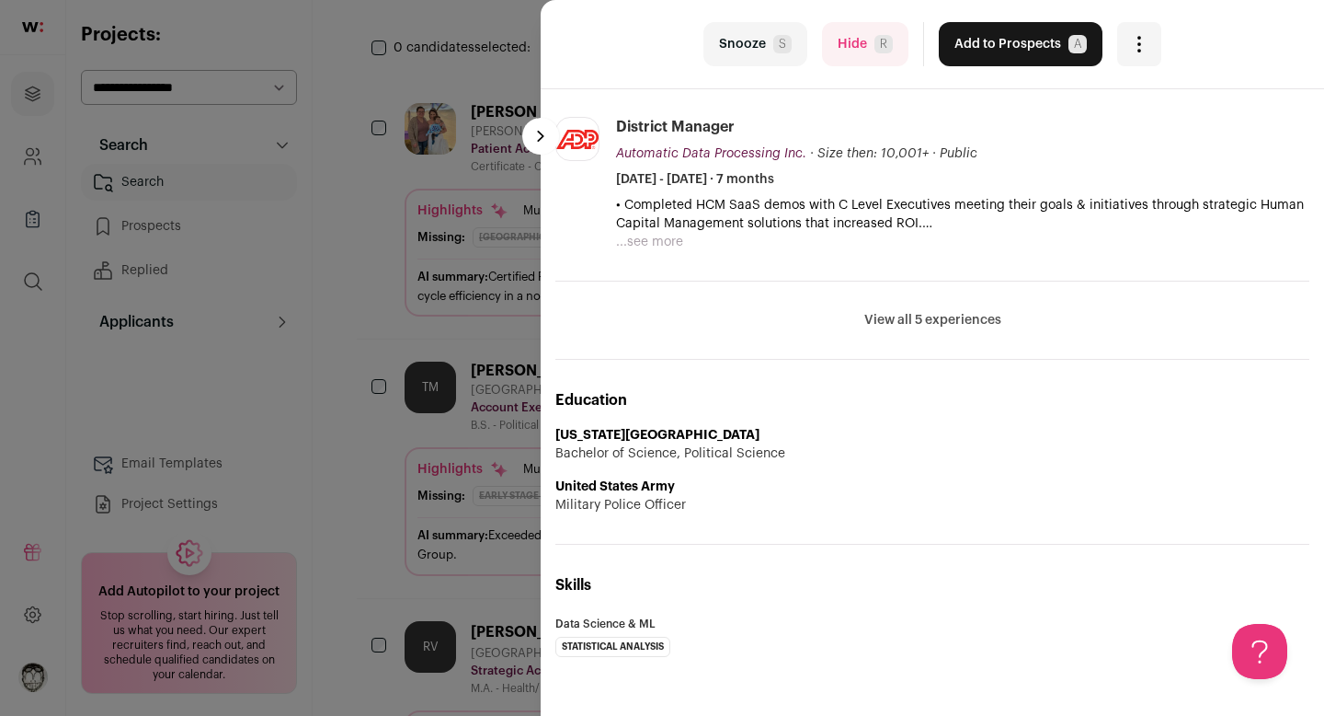
click at [930, 313] on button "View all 5 experiences" at bounding box center [933, 320] width 137 height 18
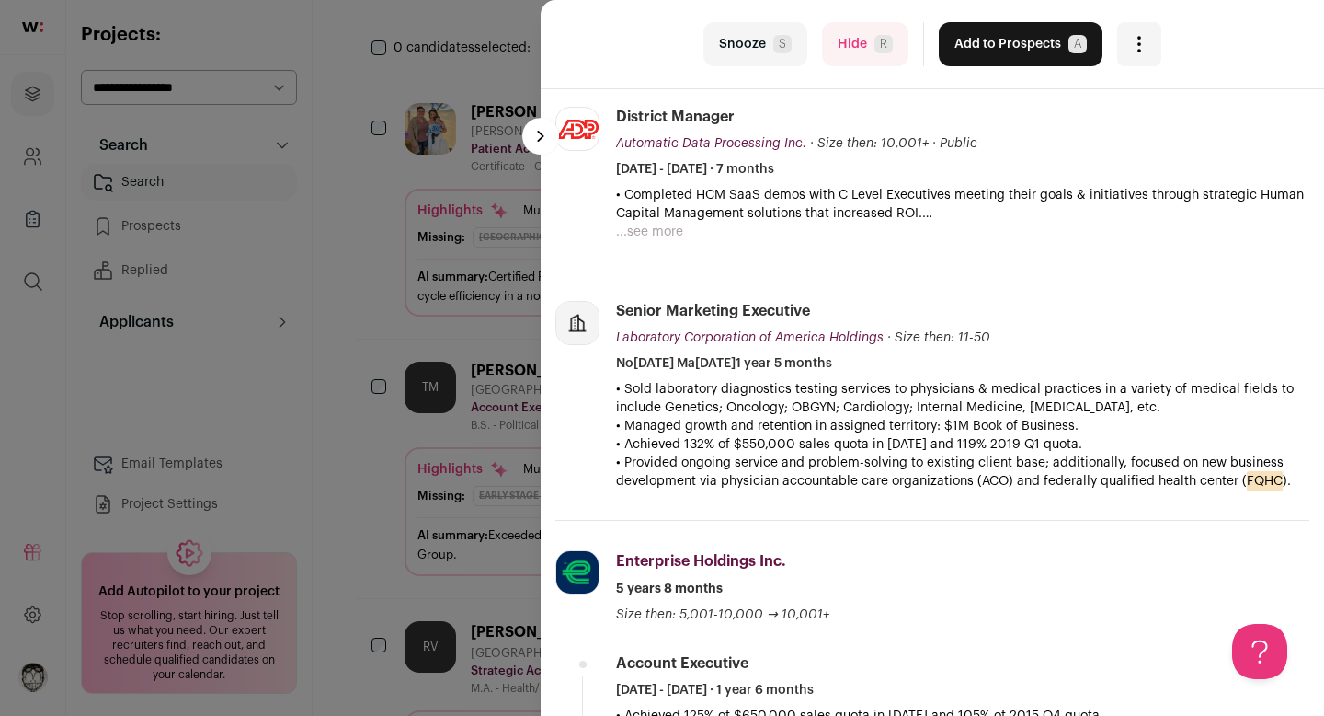
click at [864, 54] on button "Hide R" at bounding box center [865, 44] width 86 height 44
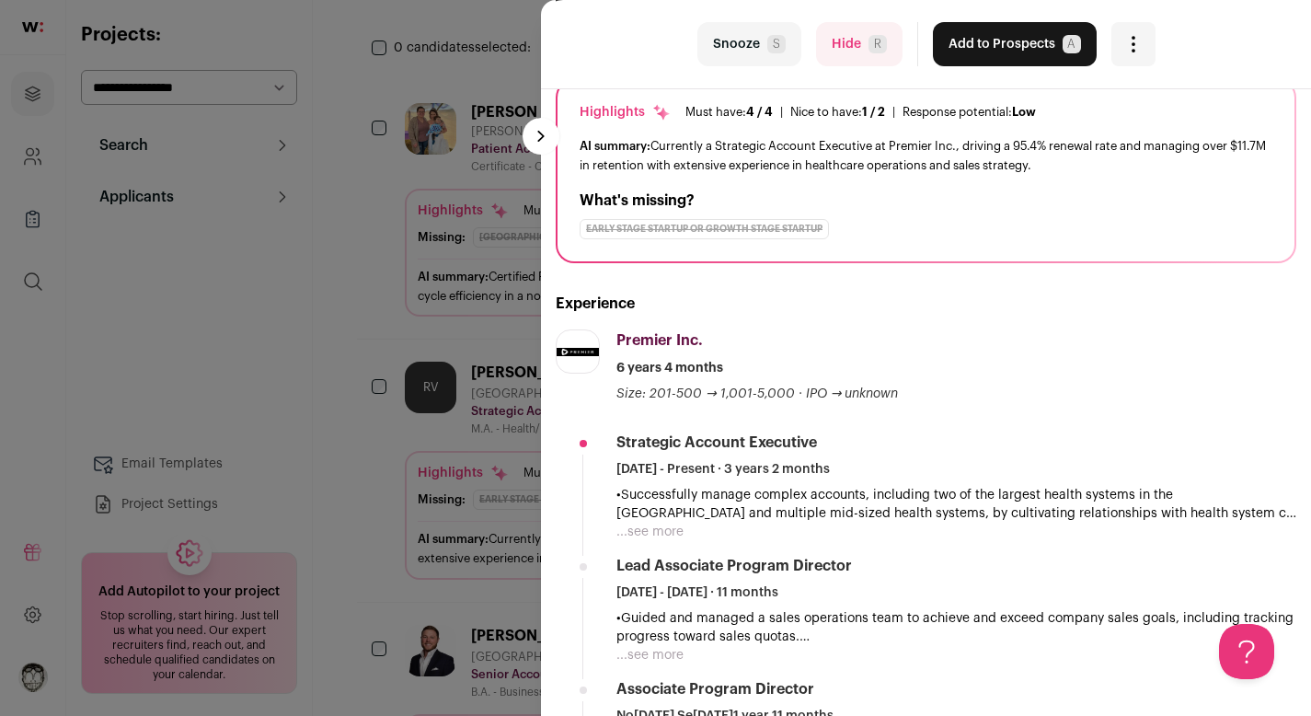
scroll to position [0, 0]
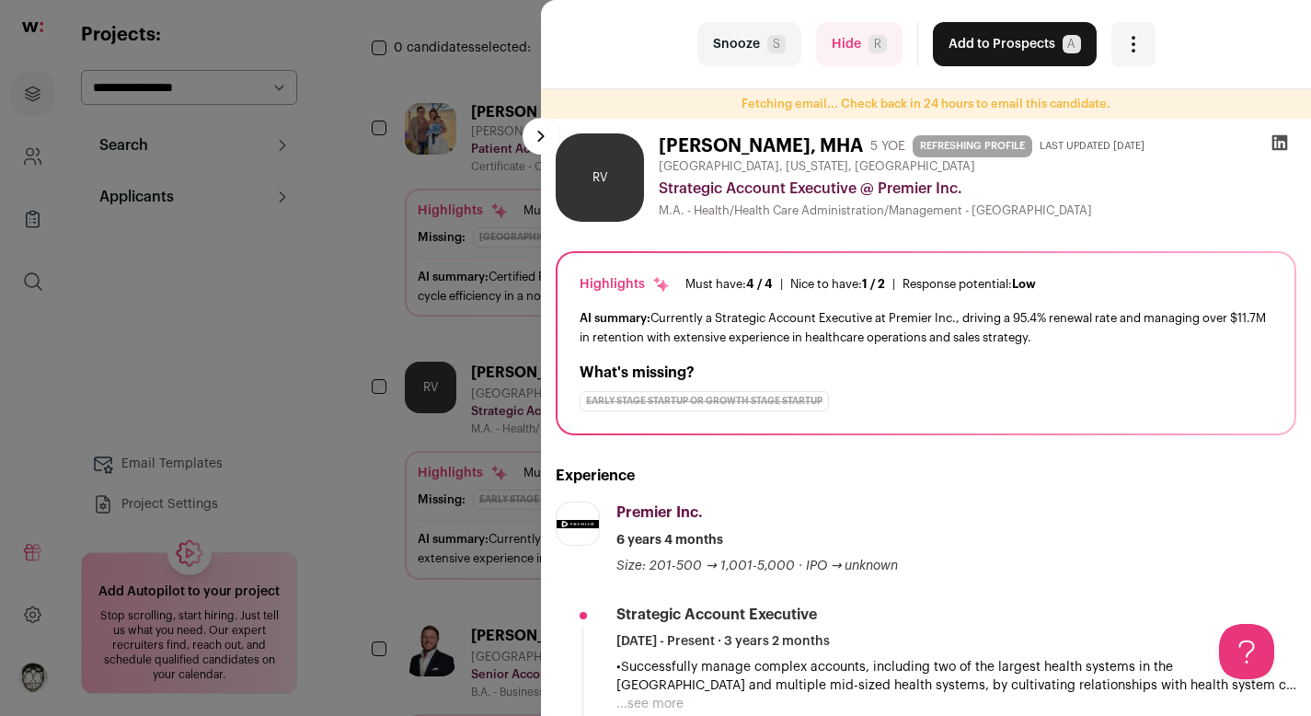
click at [1272, 141] on icon at bounding box center [1280, 143] width 16 height 16
click at [525, 134] on button at bounding box center [540, 136] width 37 height 37
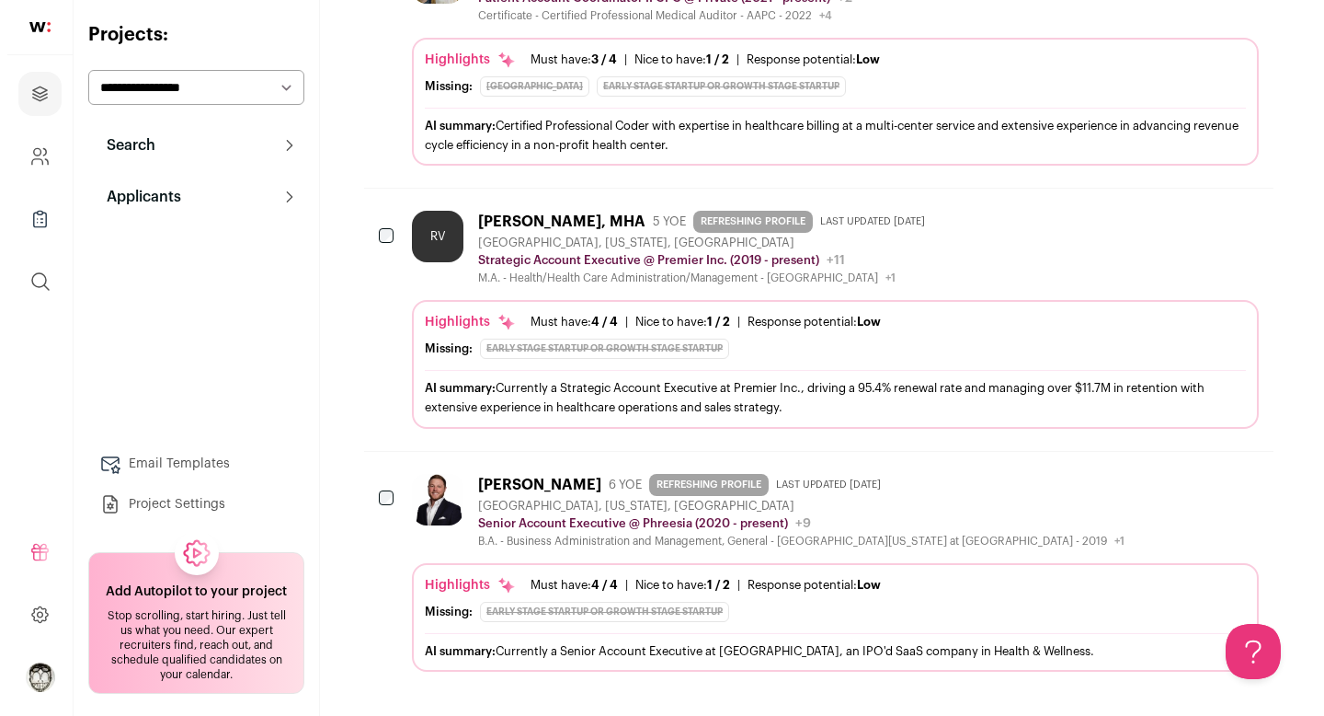
scroll to position [442, 0]
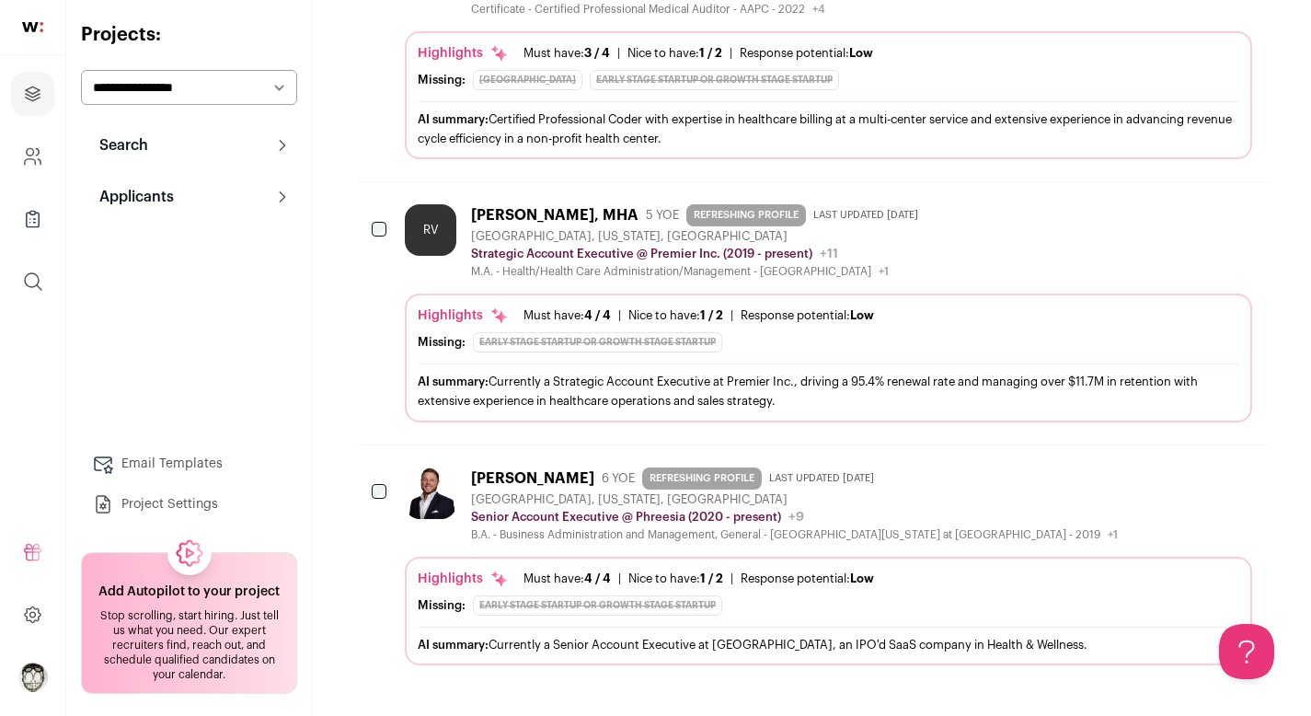
click at [547, 474] on div "[PERSON_NAME]" at bounding box center [532, 478] width 123 height 18
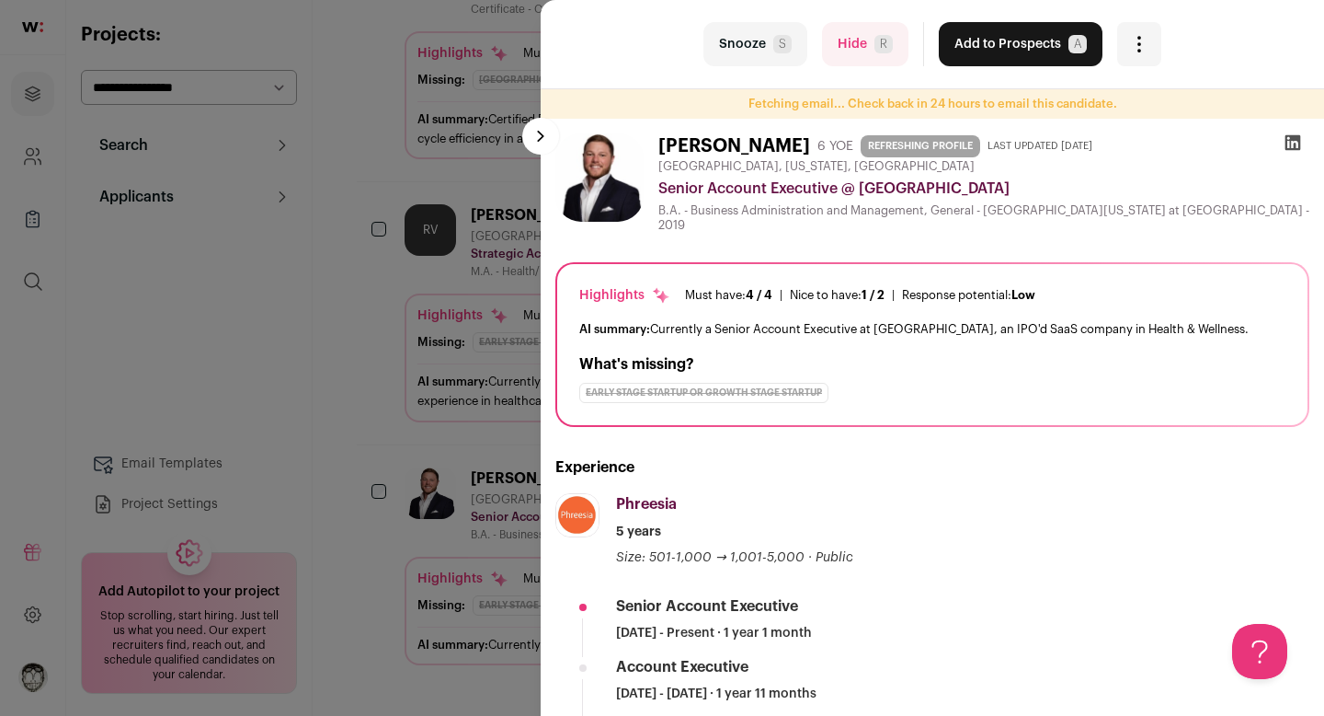
click at [1284, 141] on icon at bounding box center [1293, 142] width 18 height 18
